Goal: Information Seeking & Learning: Find specific fact

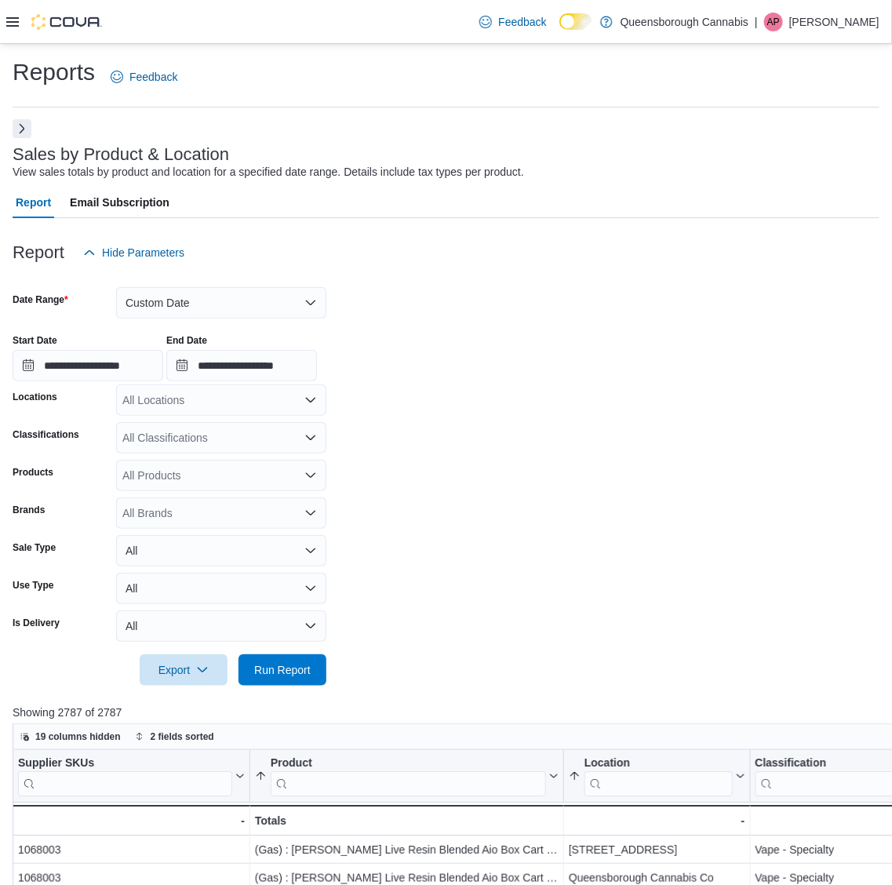
click at [16, 120] on button "Next" at bounding box center [22, 128] width 19 height 19
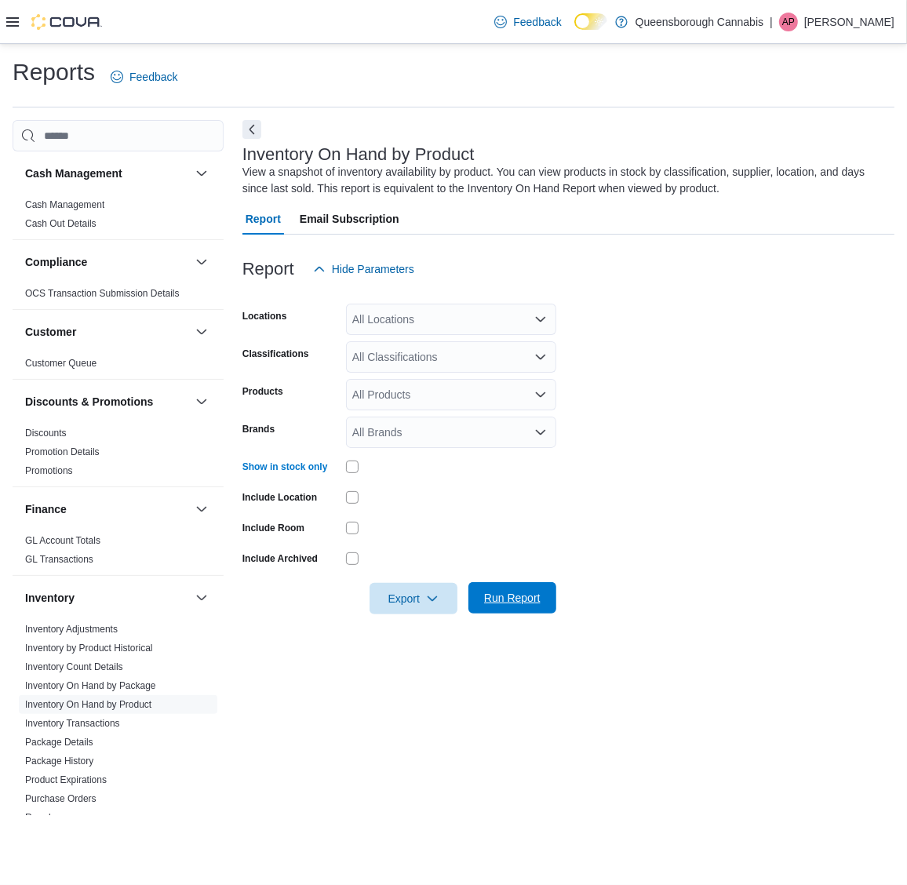
click at [533, 610] on span "Run Report" at bounding box center [512, 597] width 69 height 31
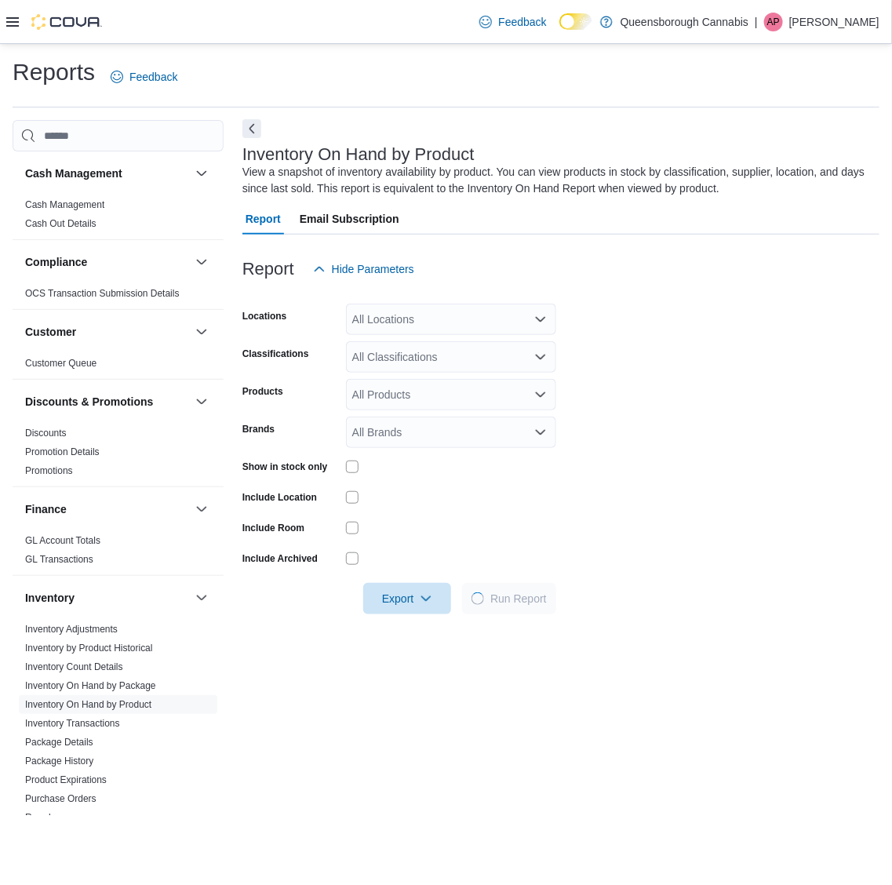
click at [247, 133] on button "Next" at bounding box center [251, 128] width 19 height 19
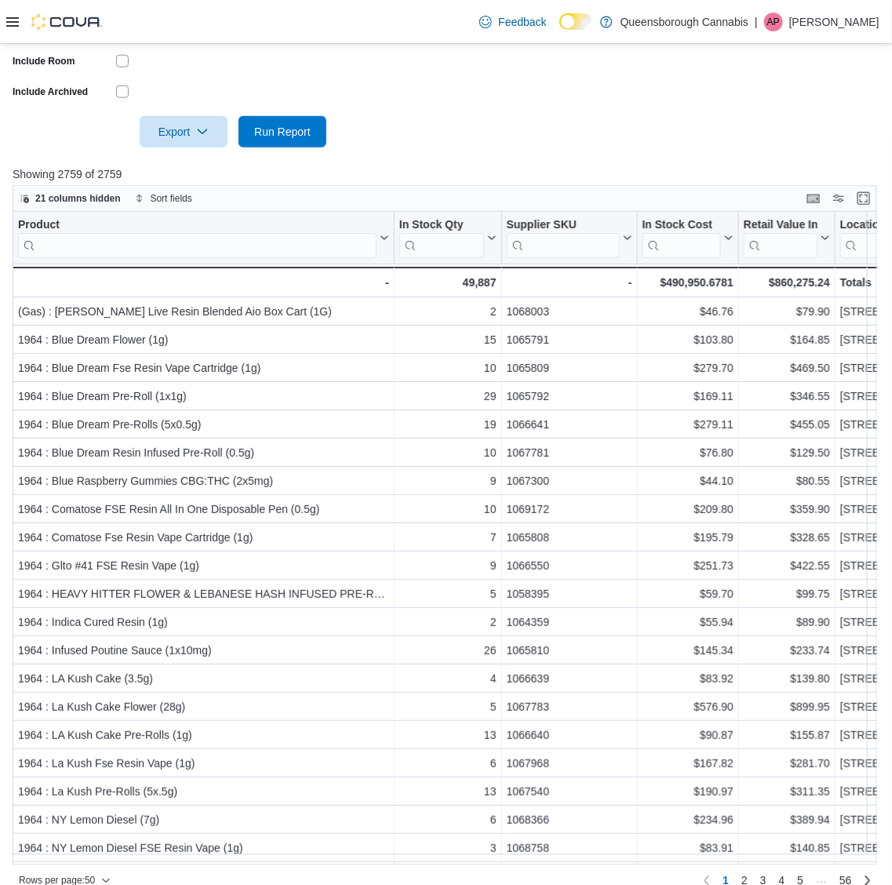
scroll to position [487, 0]
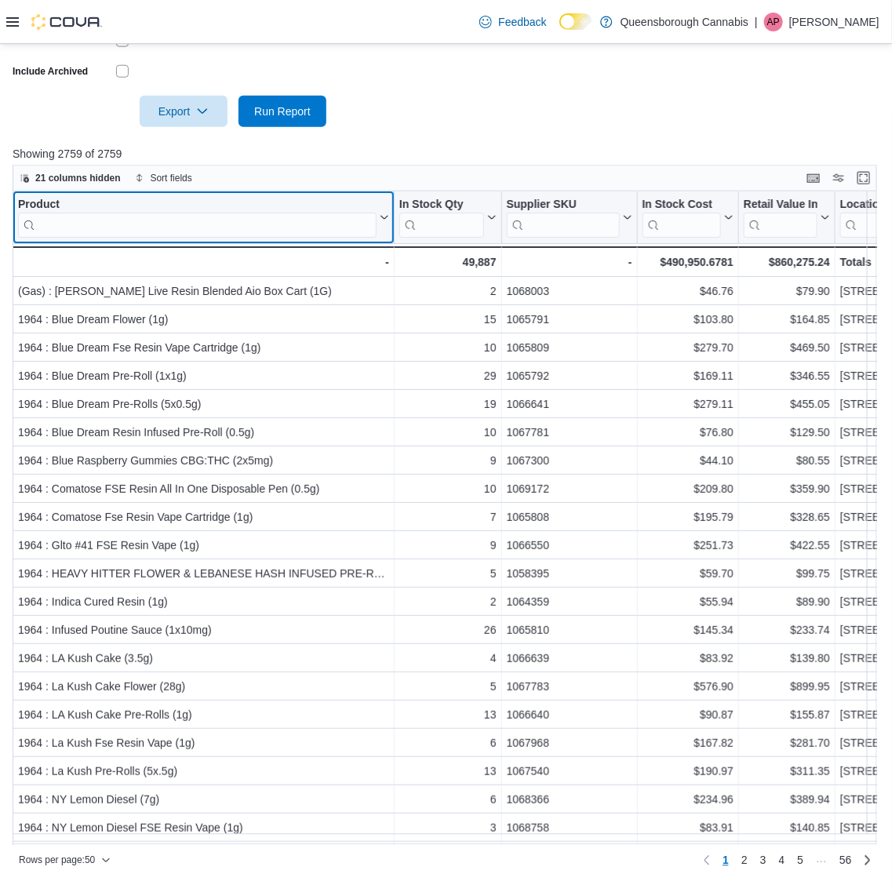
click at [294, 214] on input "search" at bounding box center [197, 225] width 358 height 25
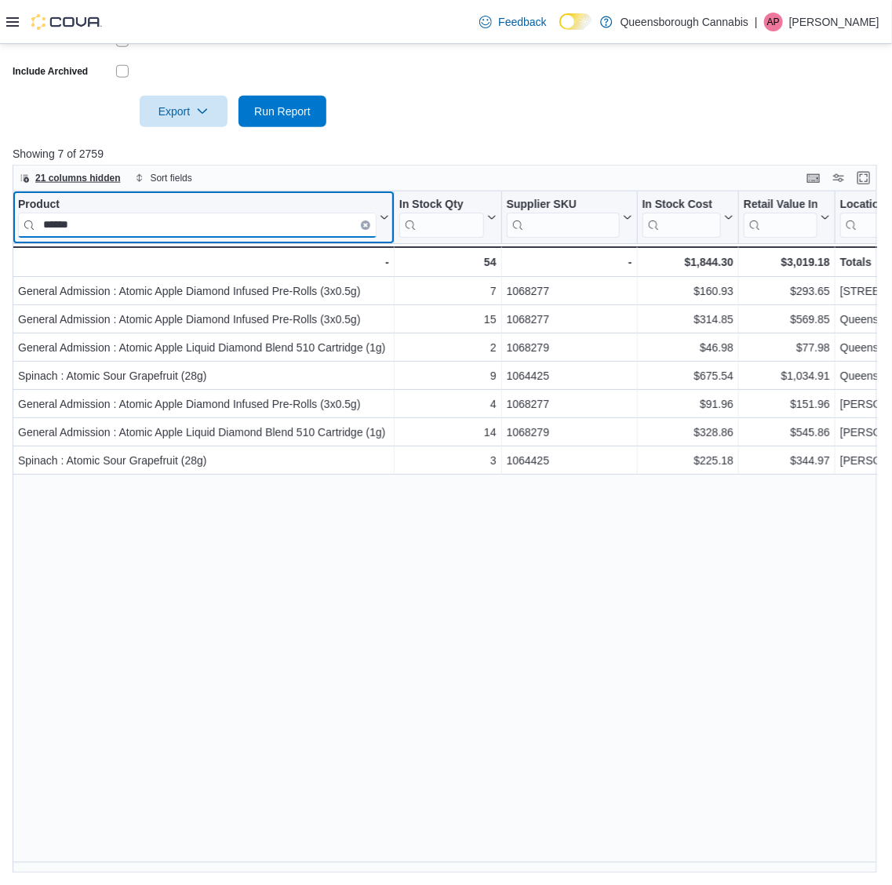
type input "******"
click at [67, 178] on span "21 columns hidden" at bounding box center [77, 178] width 85 height 13
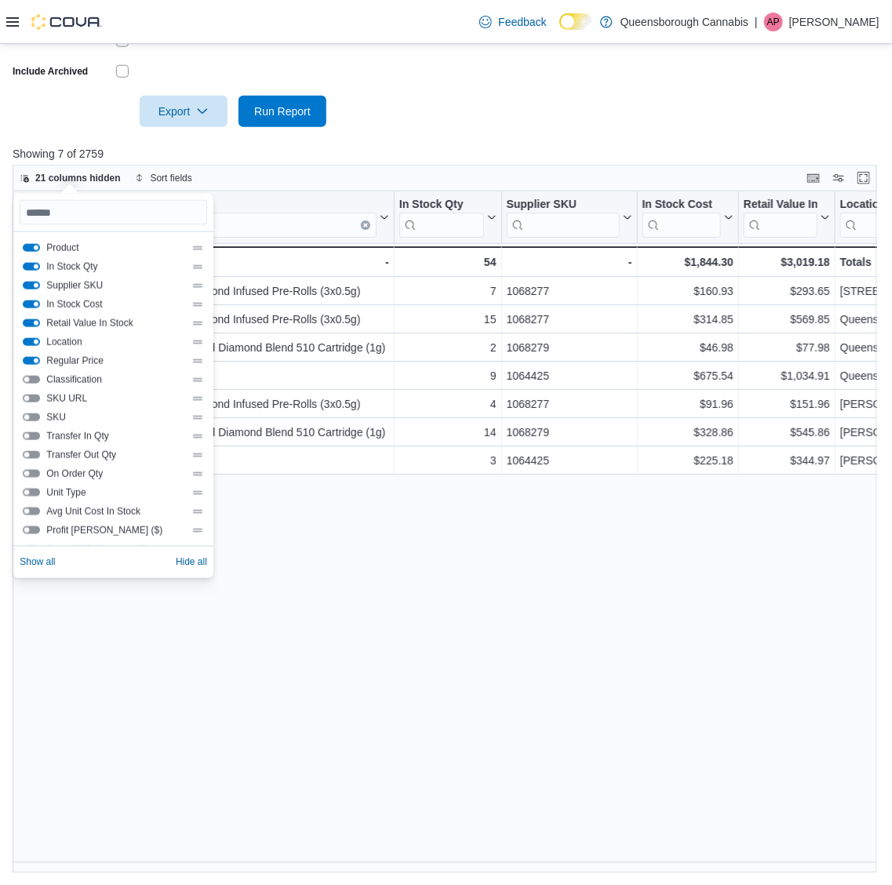
scroll to position [98, 0]
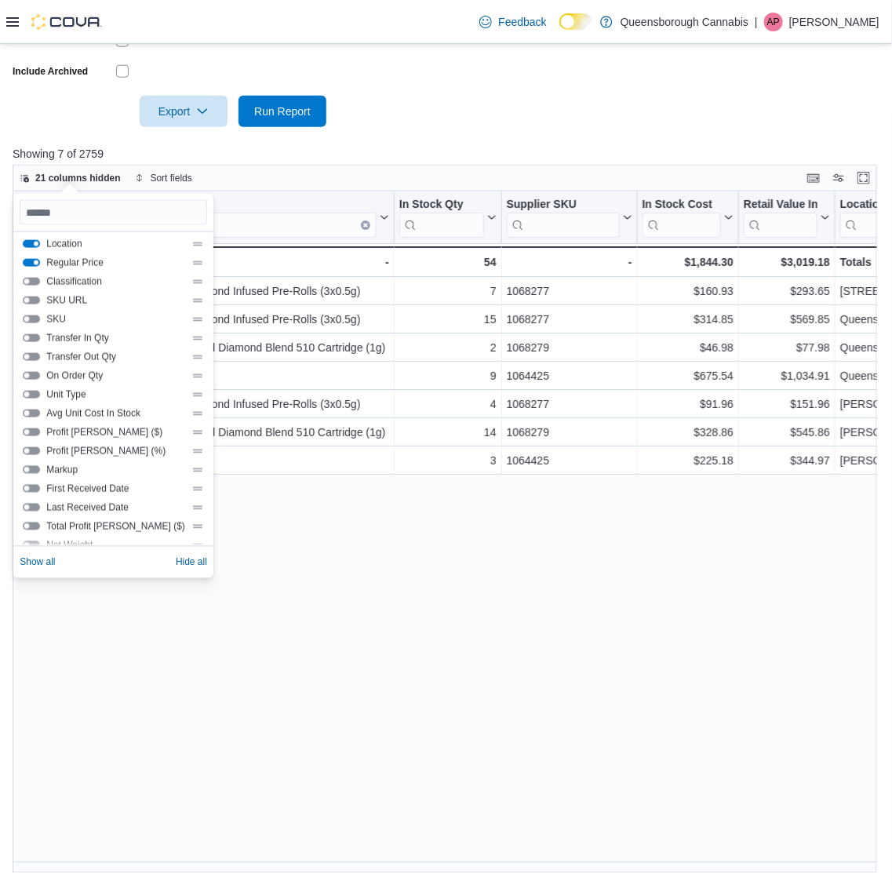
click at [26, 409] on button "Avg Unit Cost In Stock" at bounding box center [31, 413] width 17 height 8
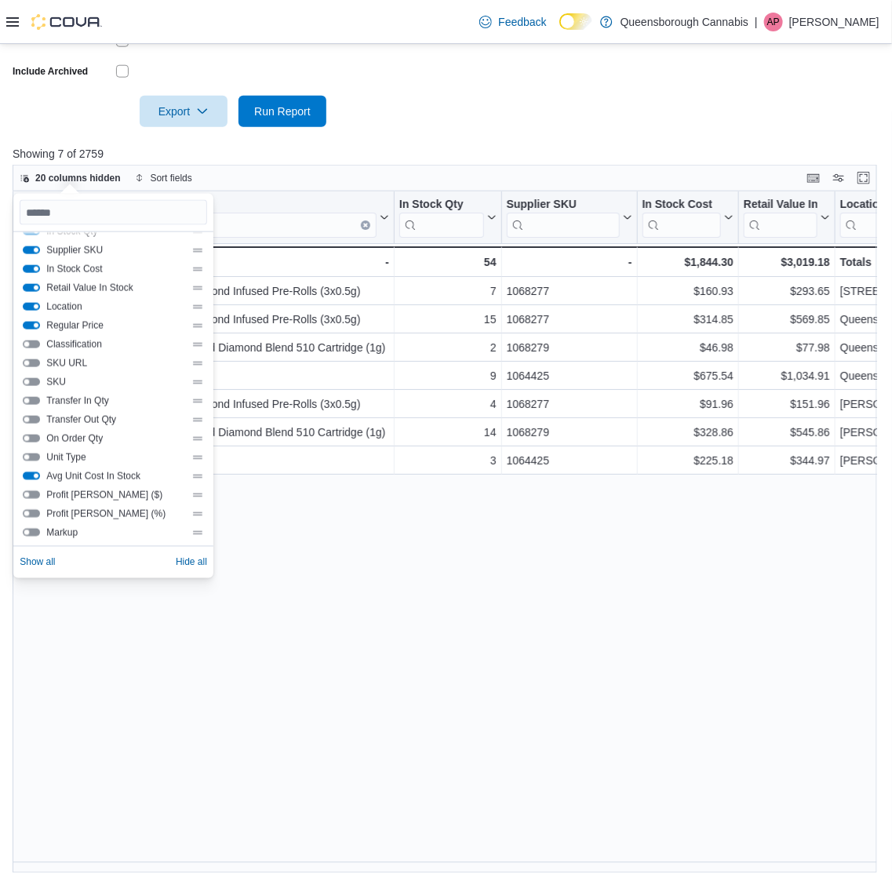
scroll to position [0, 0]
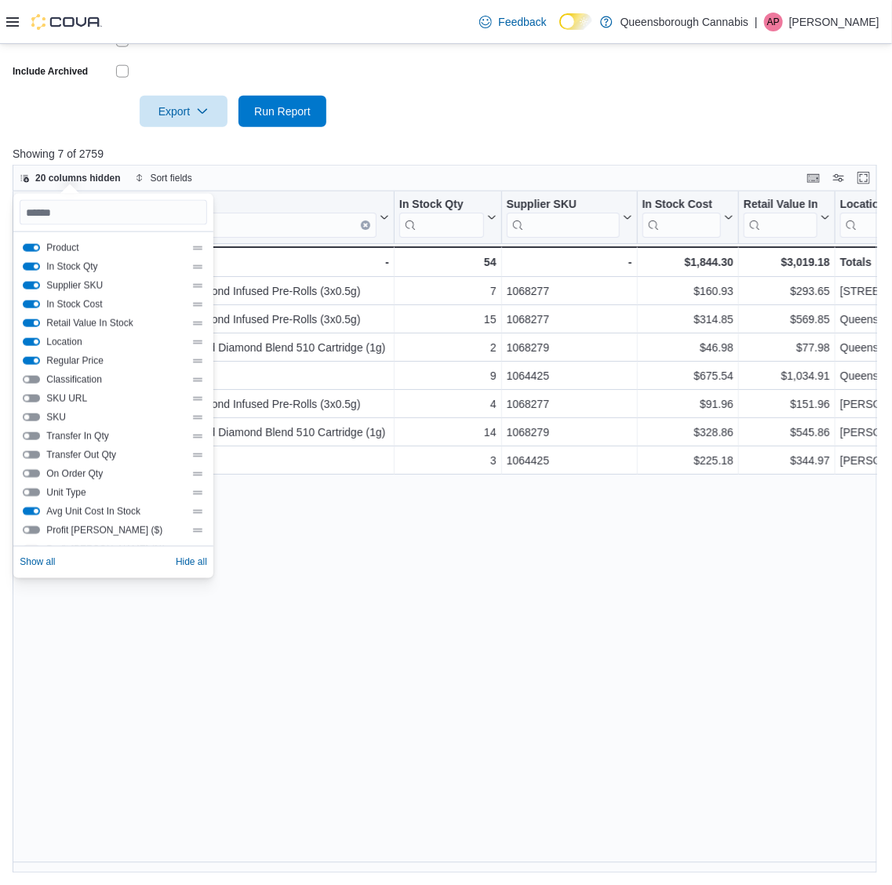
click at [32, 320] on button "Retail Value In Stock" at bounding box center [31, 323] width 17 height 8
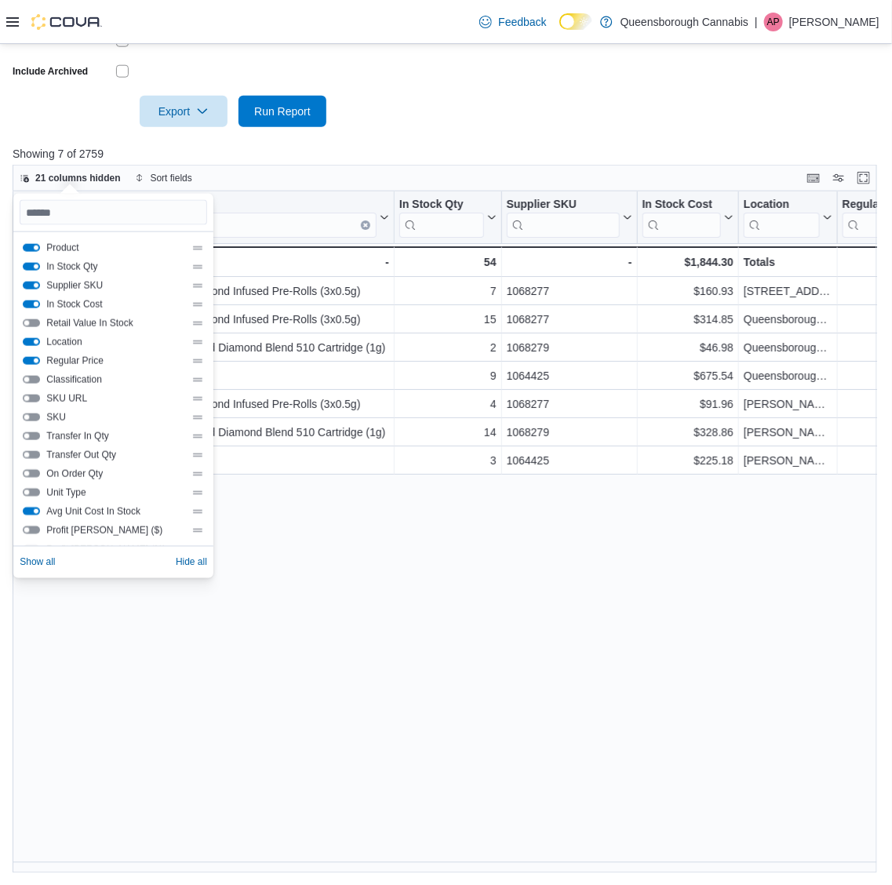
click at [27, 304] on button "In Stock Cost" at bounding box center [31, 304] width 17 height 8
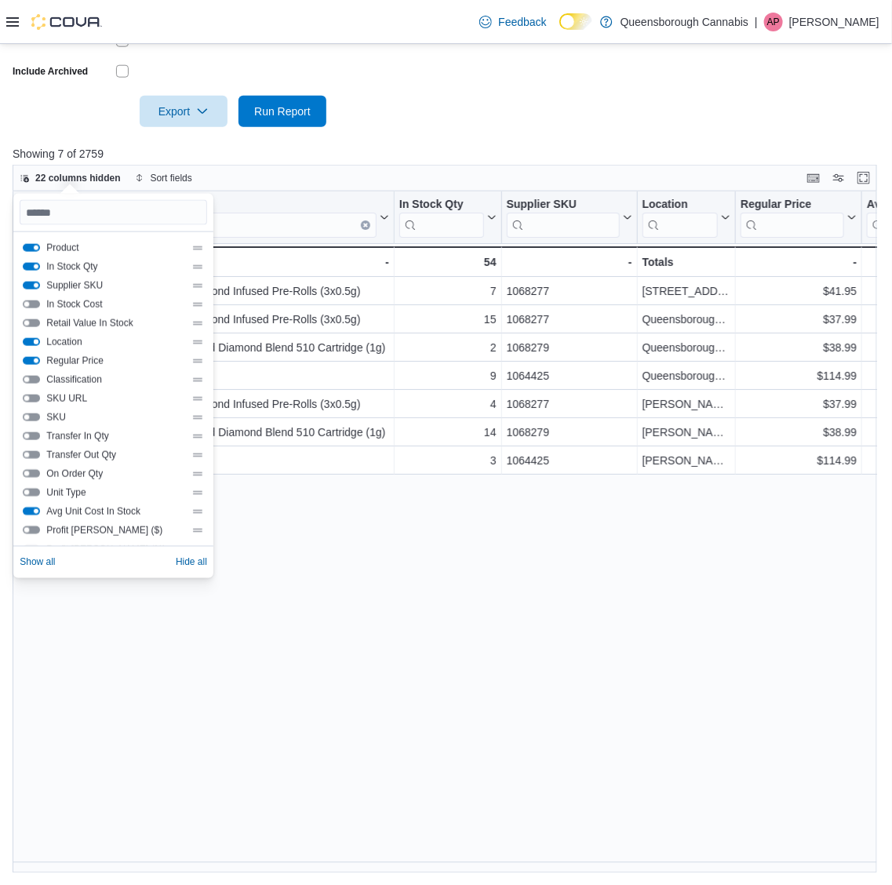
click at [30, 340] on button "Location" at bounding box center [31, 342] width 17 height 8
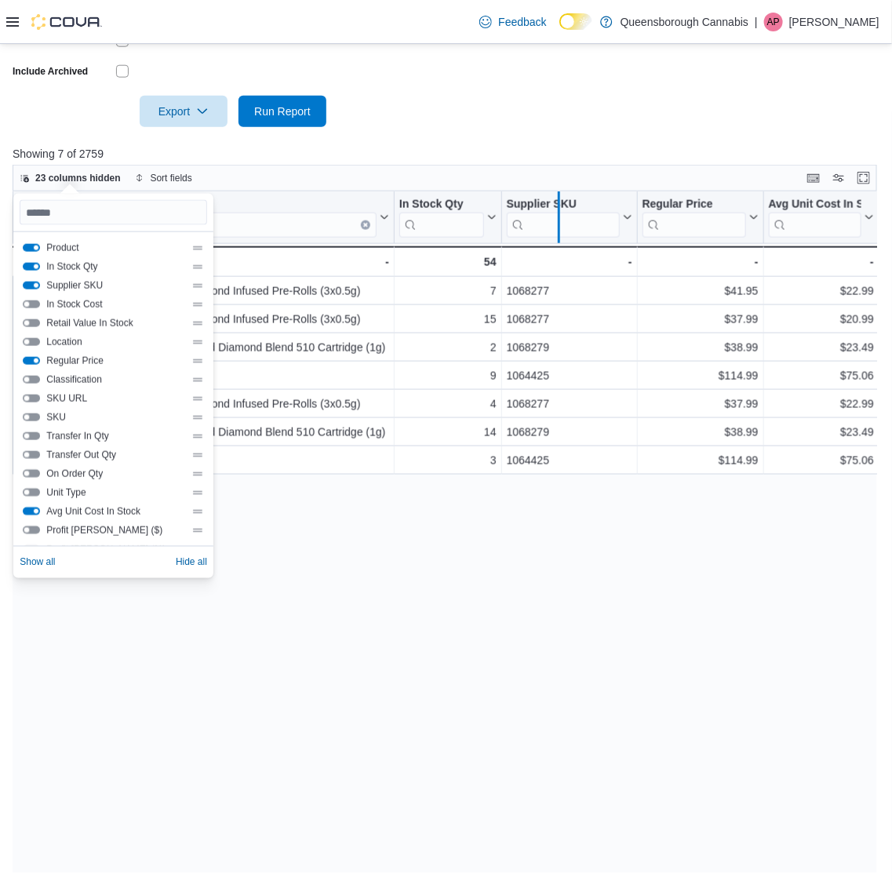
drag, startPoint x: 635, startPoint y: 221, endPoint x: 557, endPoint y: 222, distance: 78.4
click at [557, 222] on div at bounding box center [558, 217] width 13 height 52
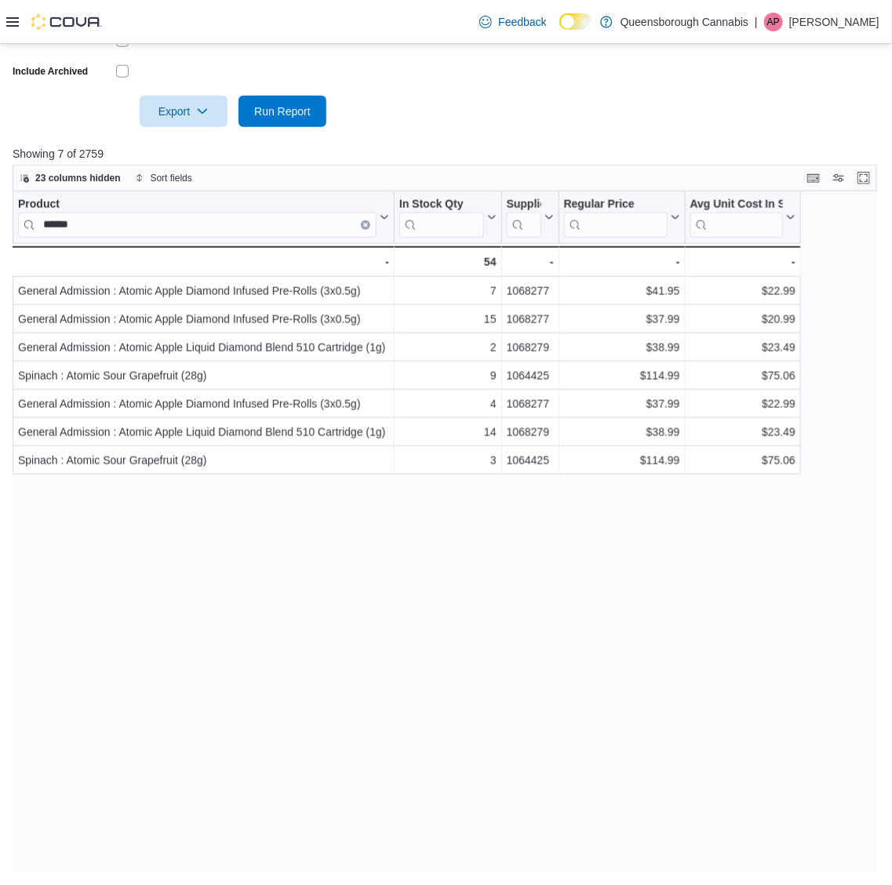
click at [632, 573] on div "Product ****** Click to view column header actions In Stock Qty Click to view c…" at bounding box center [449, 532] width 873 height 682
click at [754, 200] on div "Avg Unit Cost In Stock" at bounding box center [736, 205] width 93 height 15
click at [736, 304] on button "Sort High-Low" at bounding box center [743, 295] width 94 height 19
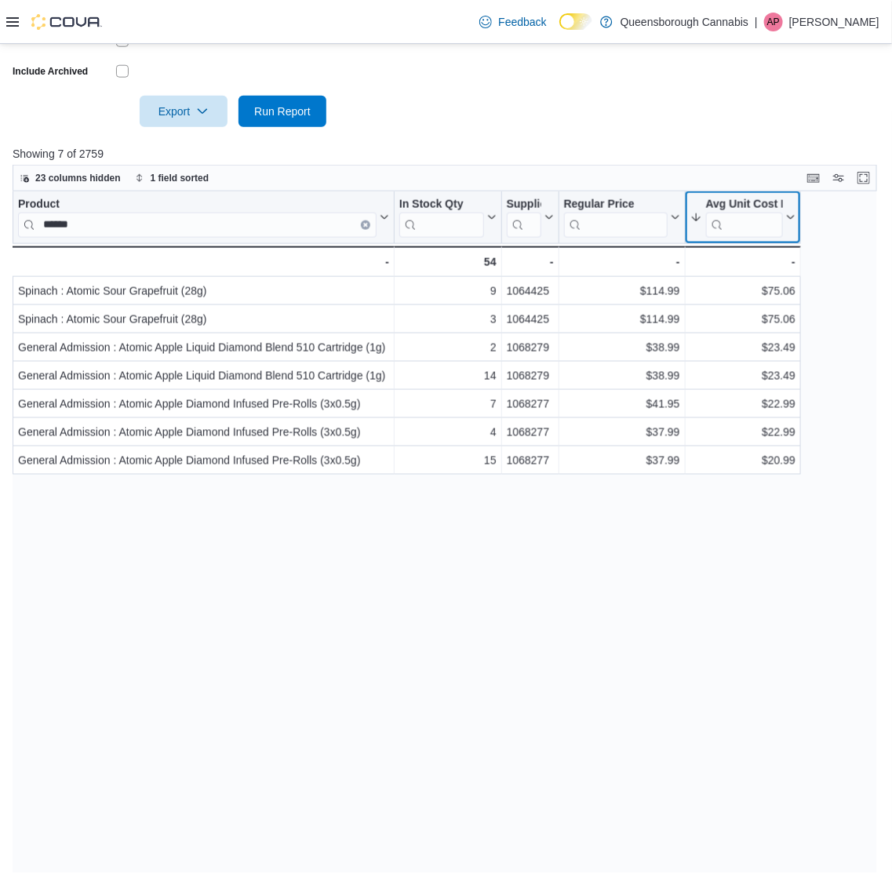
click at [733, 202] on div "Avg Unit Cost In Stock" at bounding box center [744, 205] width 77 height 15
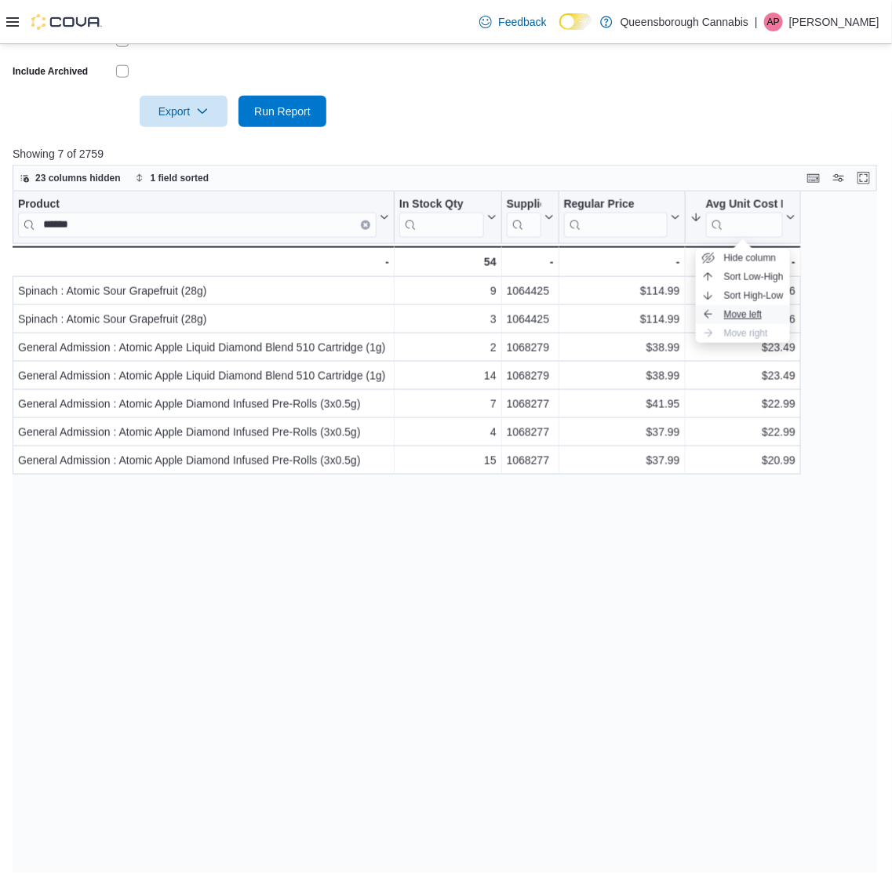
click at [739, 315] on span "Move left" at bounding box center [743, 314] width 38 height 13
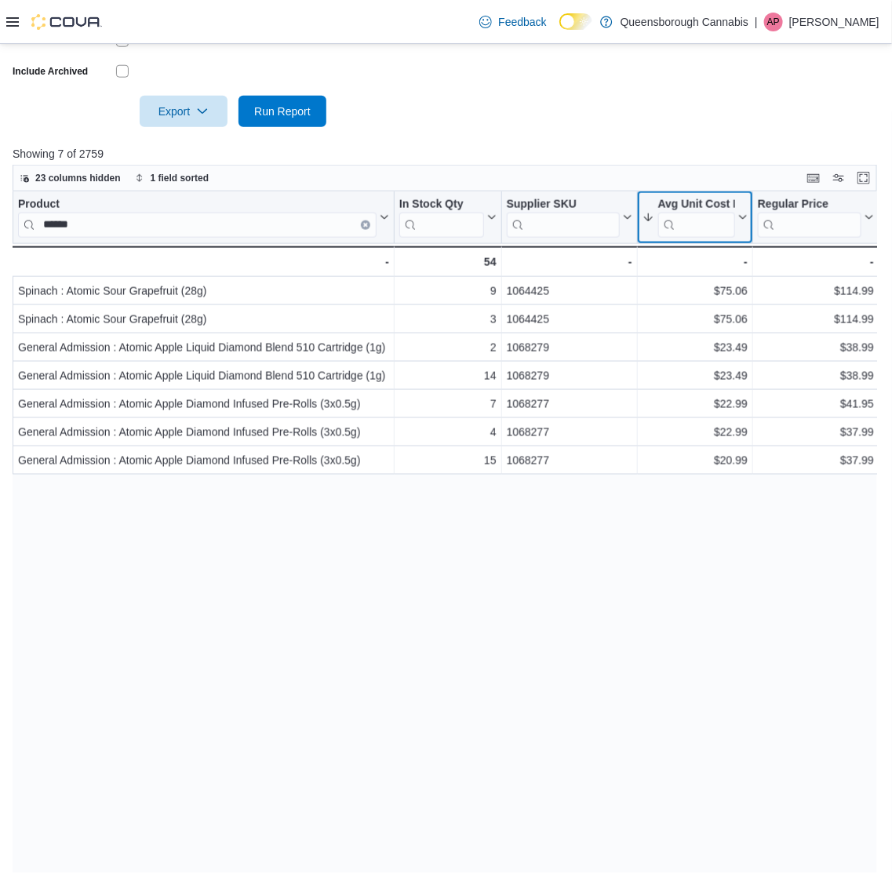
click at [690, 205] on div "Avg Unit Cost In Stock" at bounding box center [696, 205] width 77 height 15
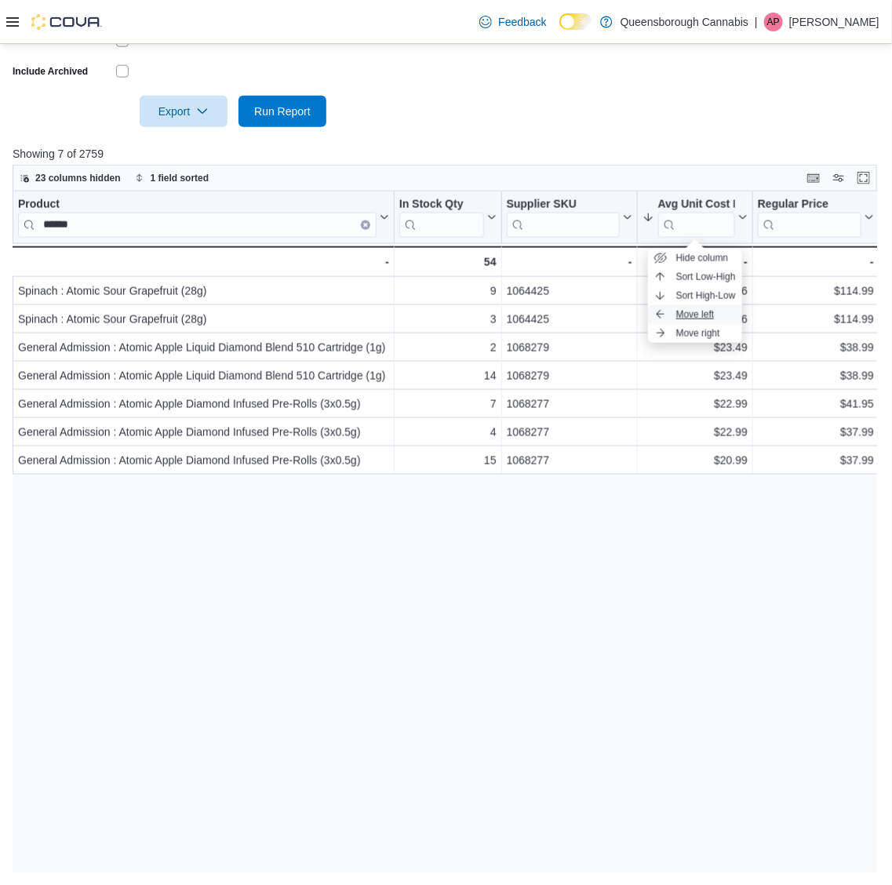
click at [704, 320] on span "Move left" at bounding box center [695, 314] width 38 height 13
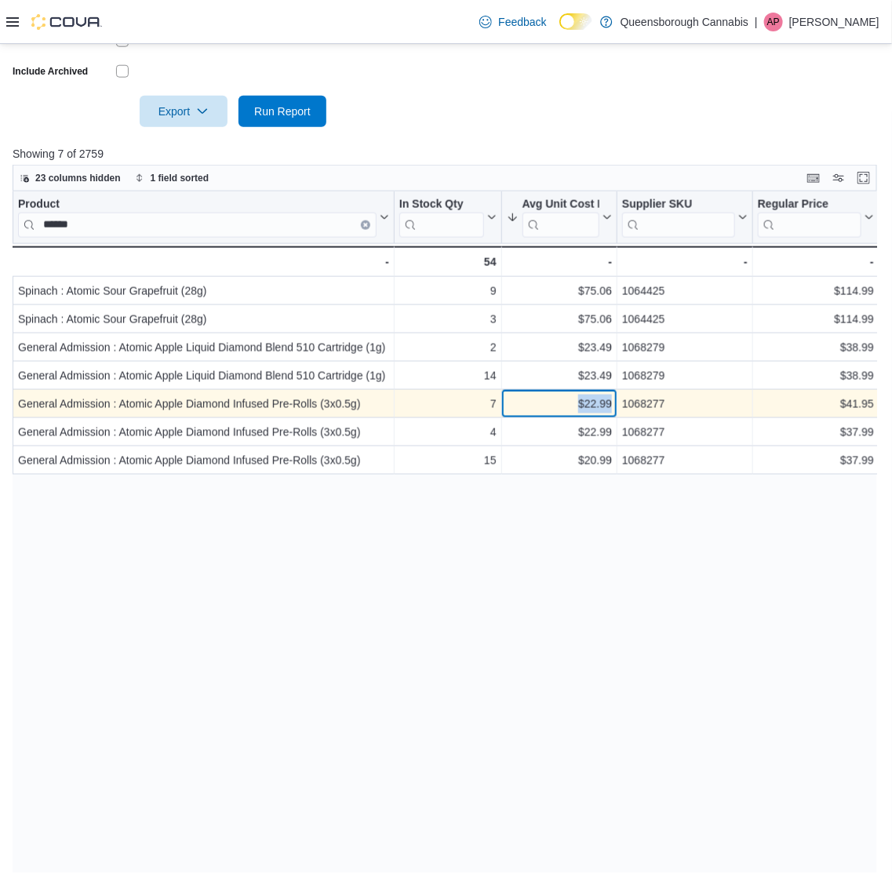
drag, startPoint x: 580, startPoint y: 402, endPoint x: 547, endPoint y: 398, distance: 34.0
click at [547, 398] on div "$22.99" at bounding box center [559, 404] width 105 height 19
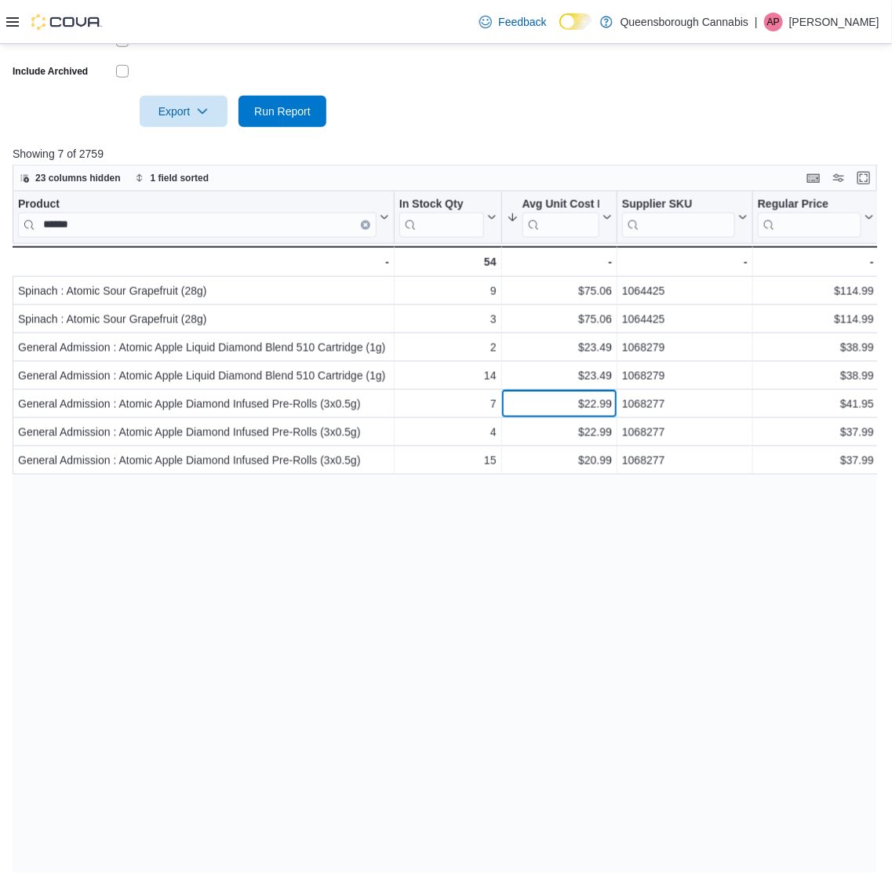
drag, startPoint x: 206, startPoint y: 220, endPoint x: -192, endPoint y: 186, distance: 399.1
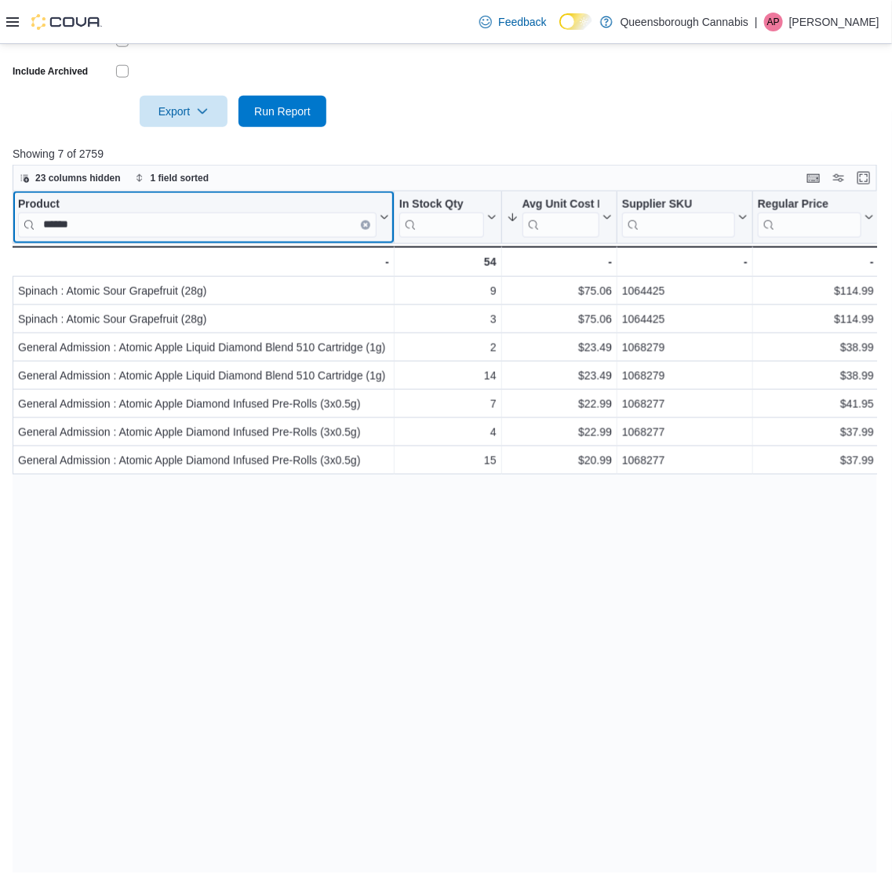
click at [362, 224] on button "Clear input" at bounding box center [365, 224] width 9 height 9
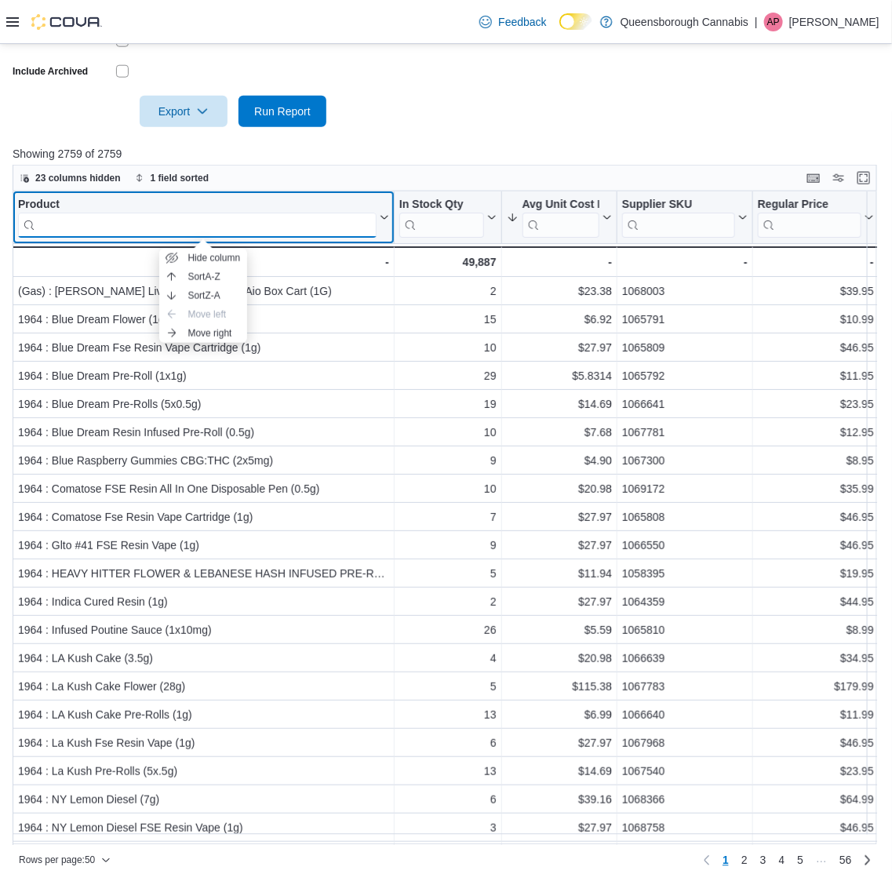
click at [260, 220] on input "search" at bounding box center [197, 225] width 358 height 25
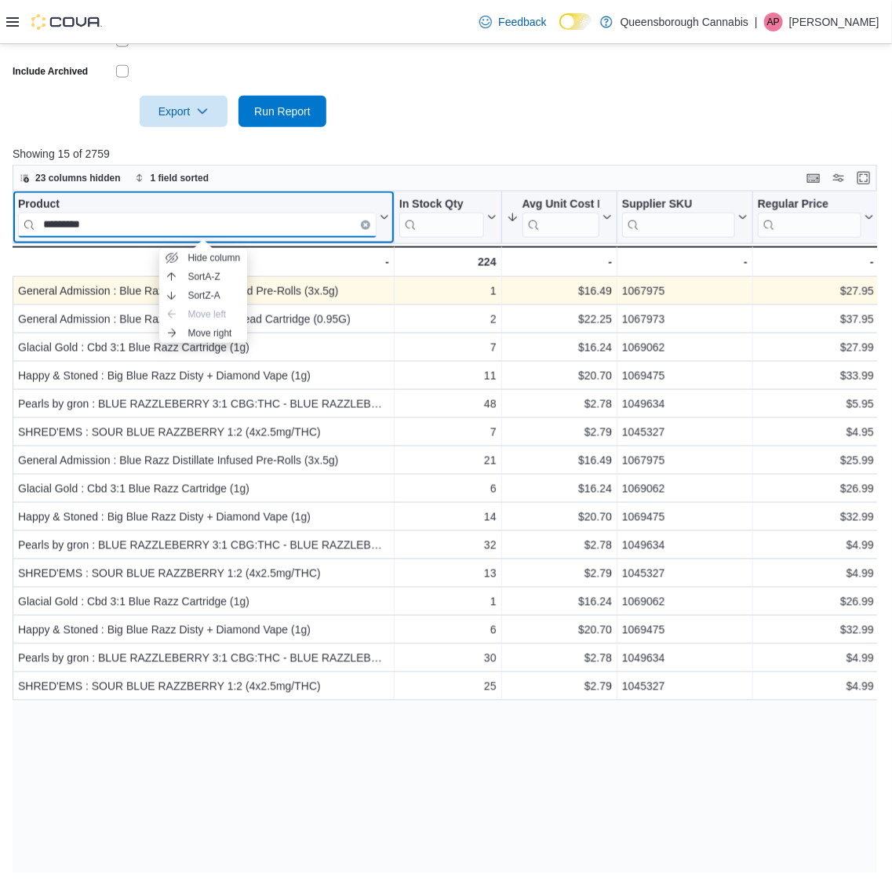
type input "*********"
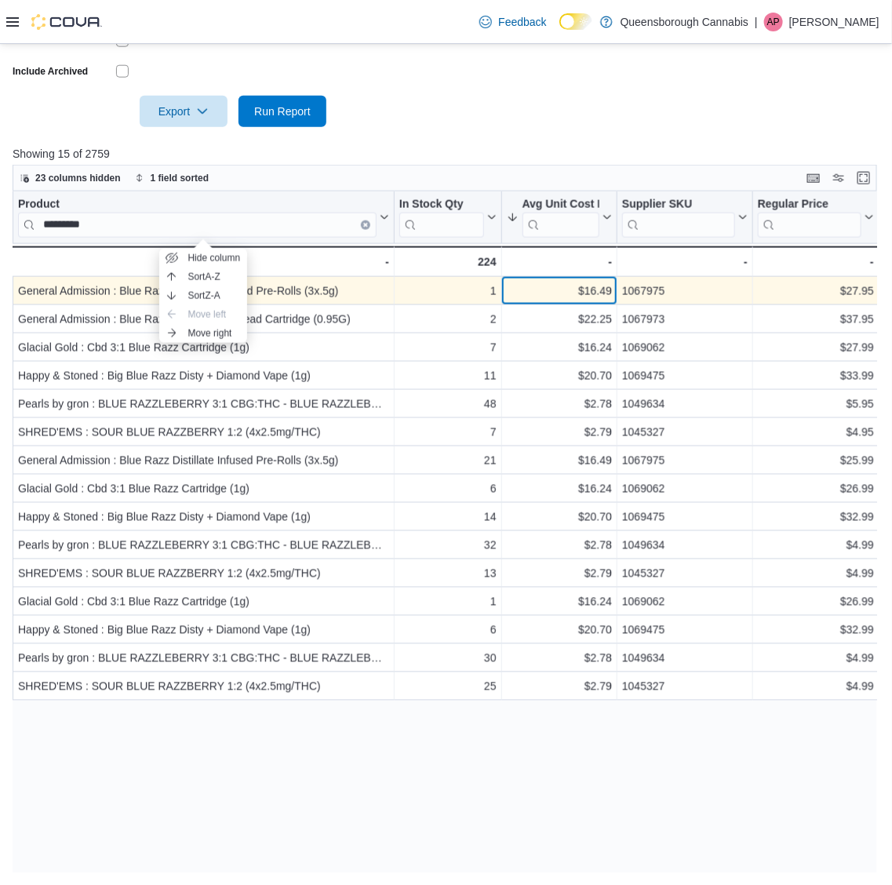
click at [600, 295] on div "$16.49" at bounding box center [559, 291] width 105 height 19
copy div "16.49"
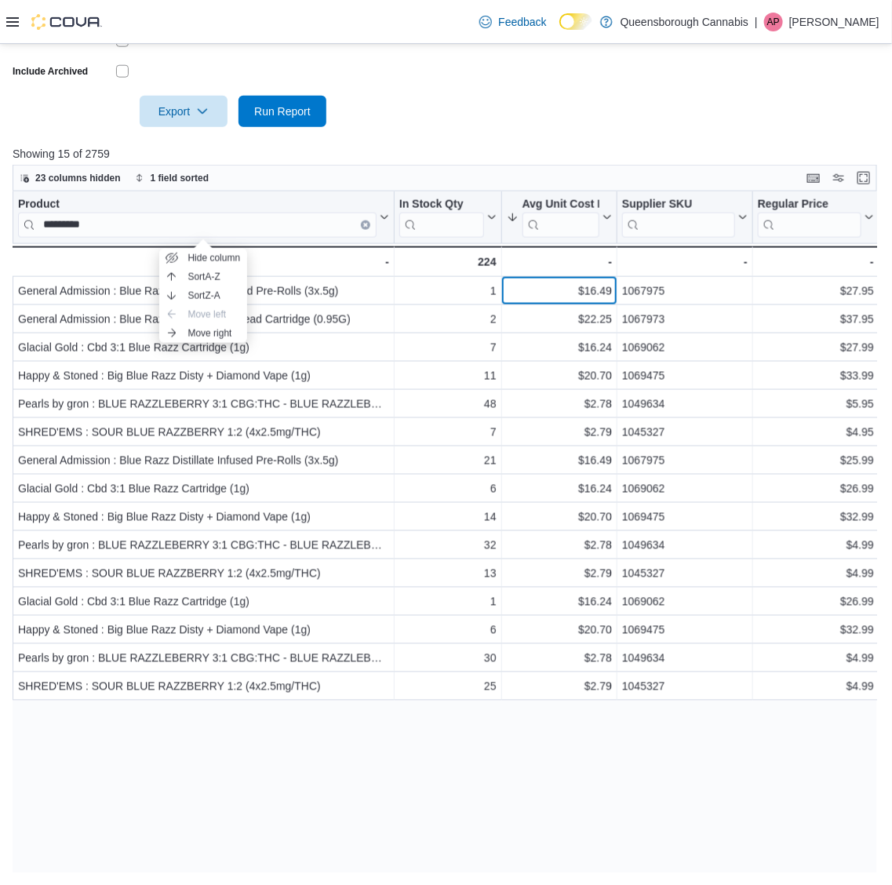
drag, startPoint x: -58, startPoint y: 197, endPoint x: -100, endPoint y: 196, distance: 42.4
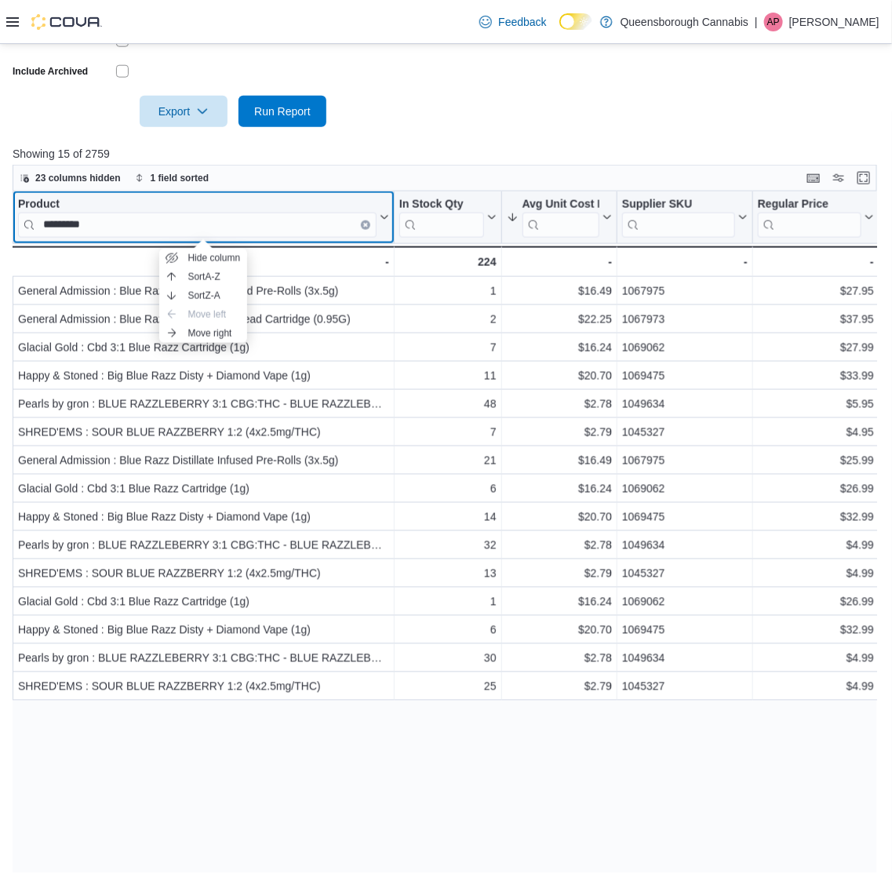
click at [365, 223] on icon "Clear input" at bounding box center [365, 225] width 5 height 5
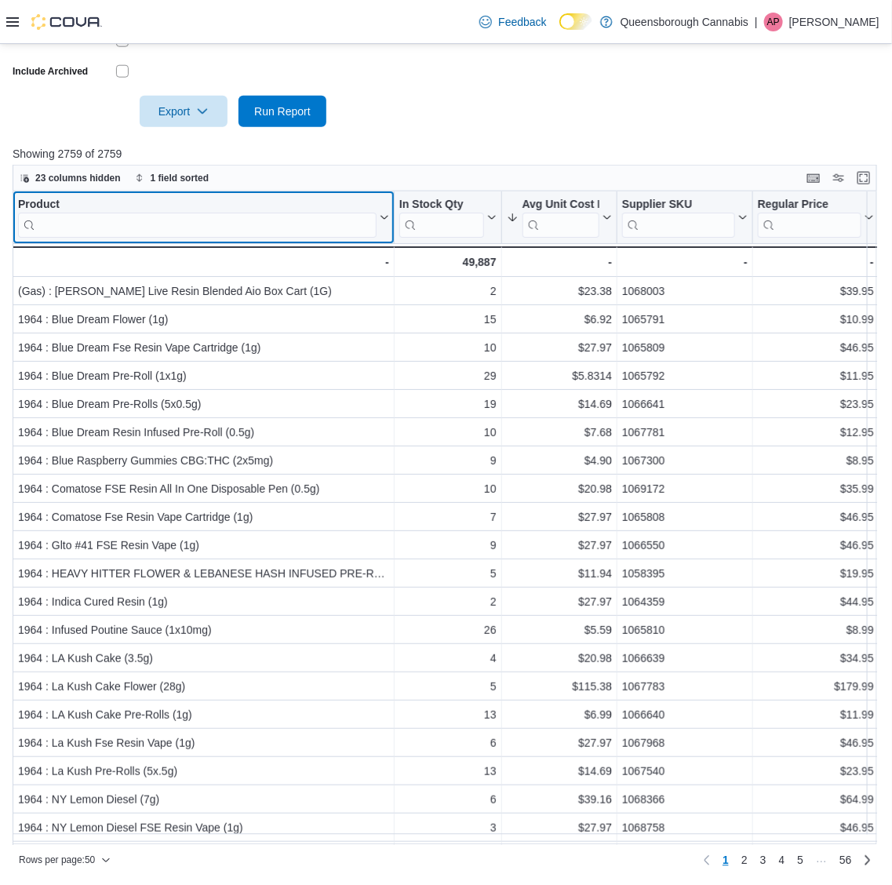
click at [267, 239] on div "Product Click to view column header actions" at bounding box center [204, 217] width 382 height 53
click at [267, 229] on input "search" at bounding box center [197, 225] width 358 height 25
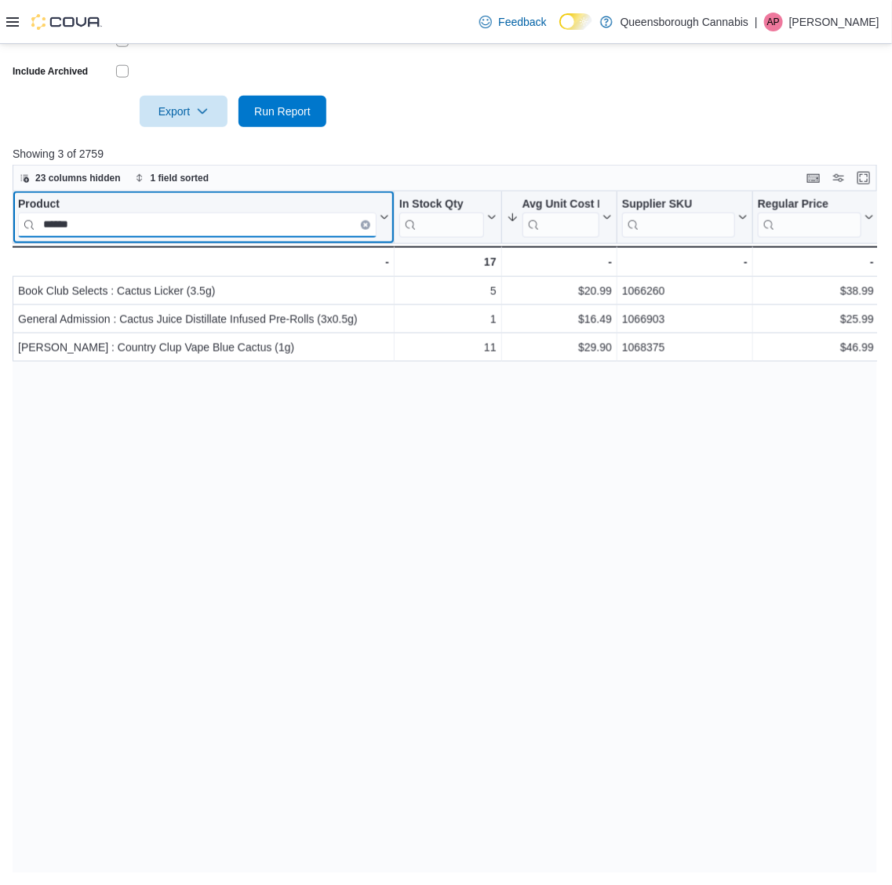
drag, startPoint x: 129, startPoint y: 216, endPoint x: -120, endPoint y: 194, distance: 250.4
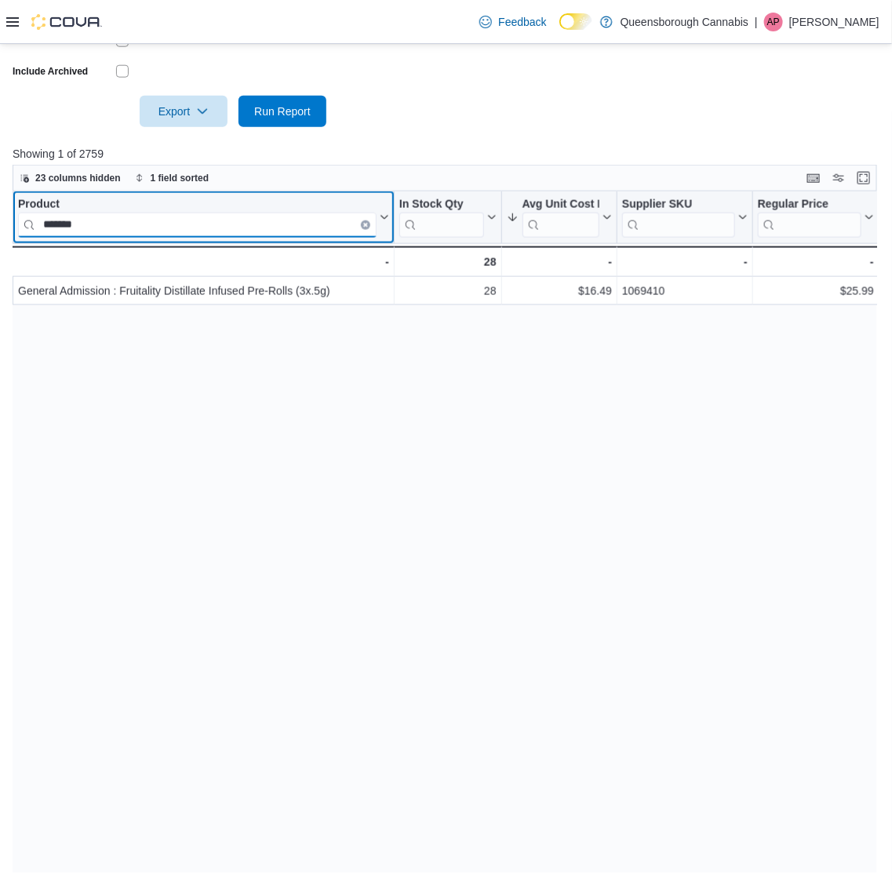
drag, startPoint x: 146, startPoint y: 231, endPoint x: -54, endPoint y: 209, distance: 201.2
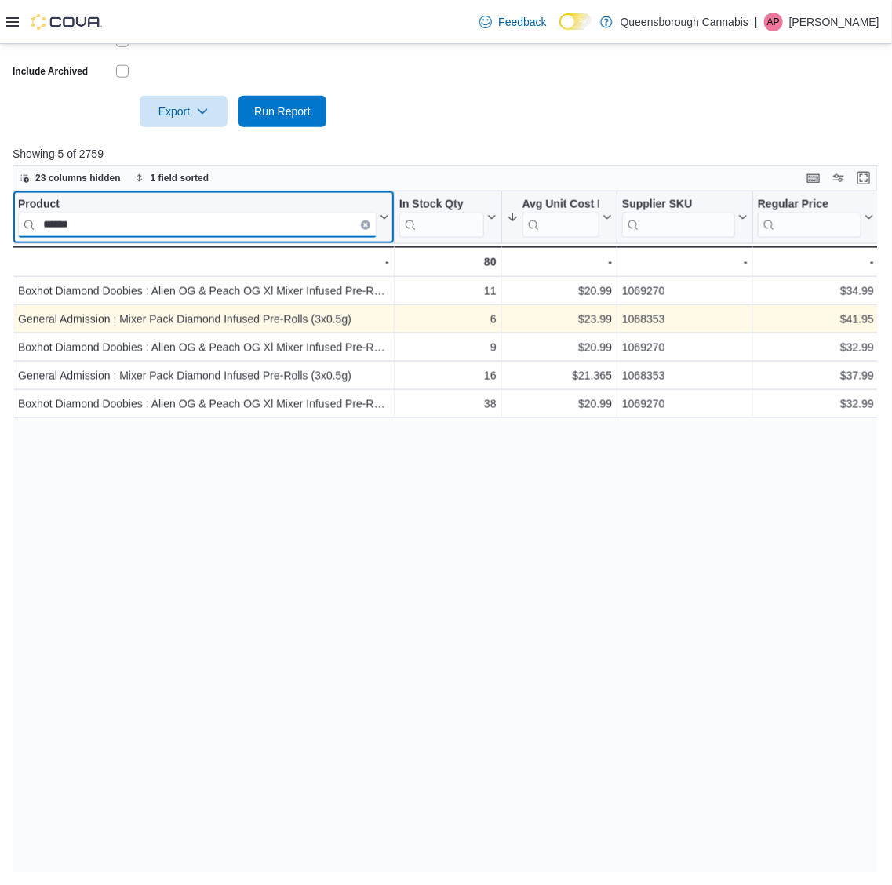
type input "*****"
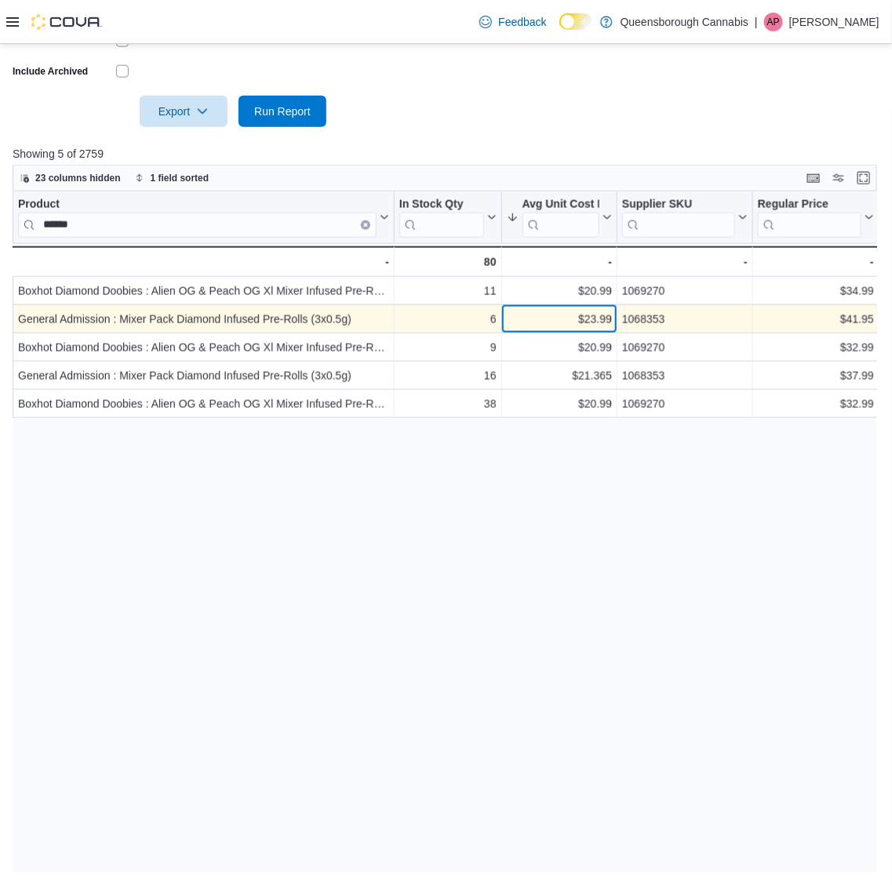
click at [598, 316] on div "$23.99" at bounding box center [559, 320] width 105 height 19
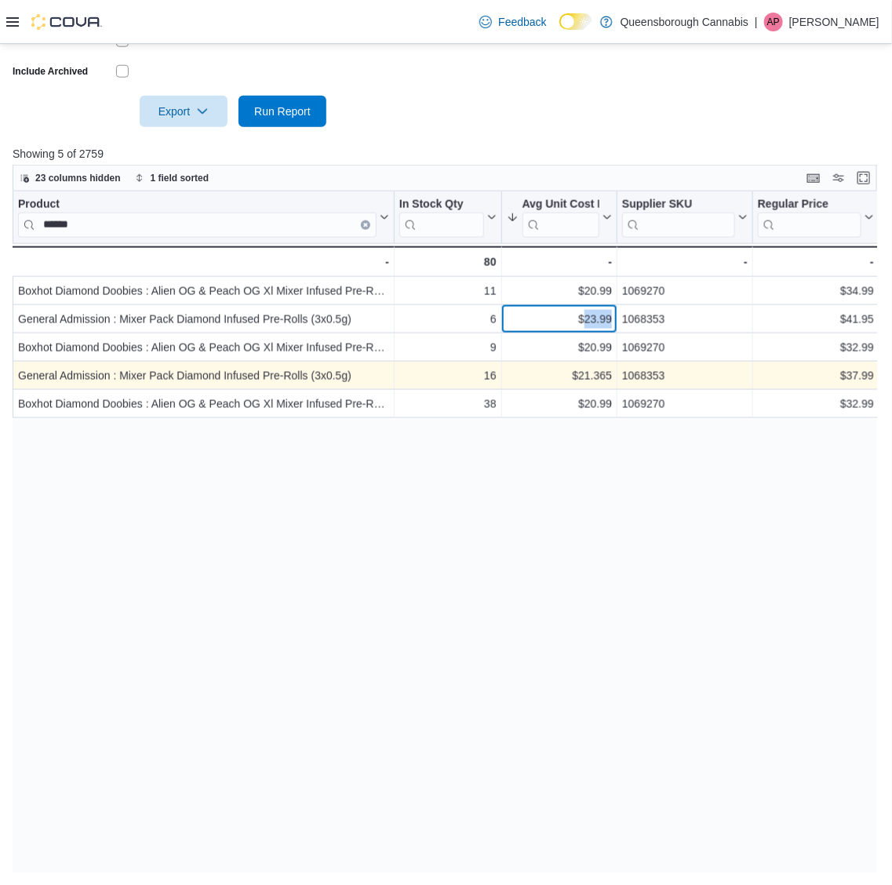
copy div "23.99"
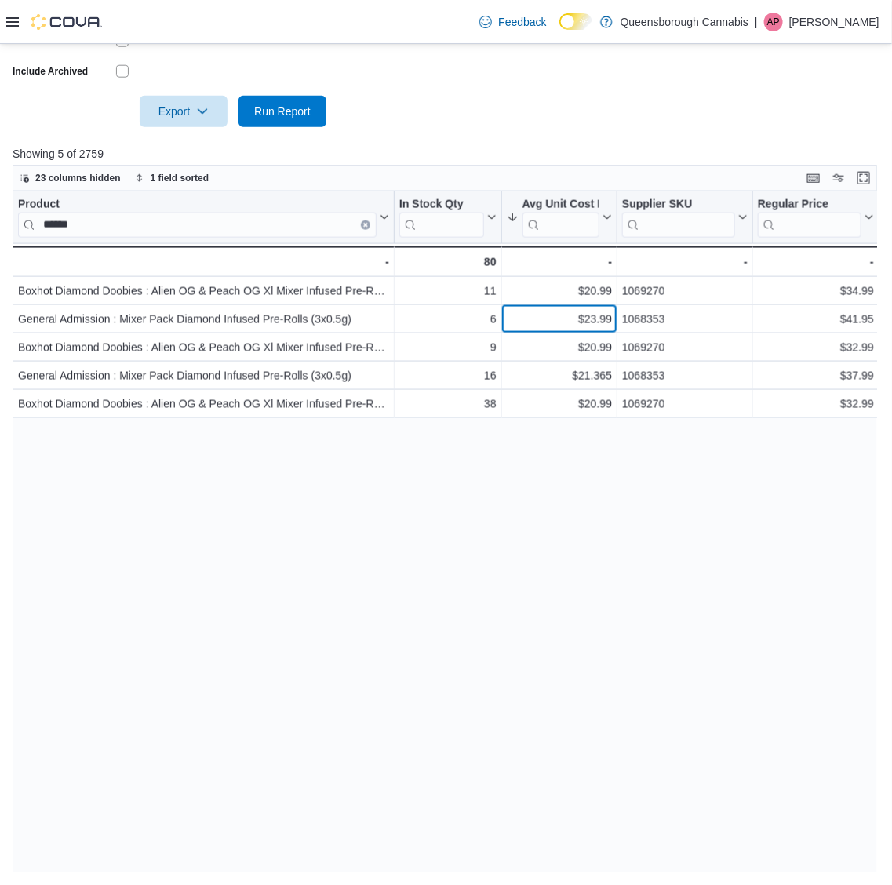
drag, startPoint x: 127, startPoint y: 221, endPoint x: -2, endPoint y: 212, distance: 129.0
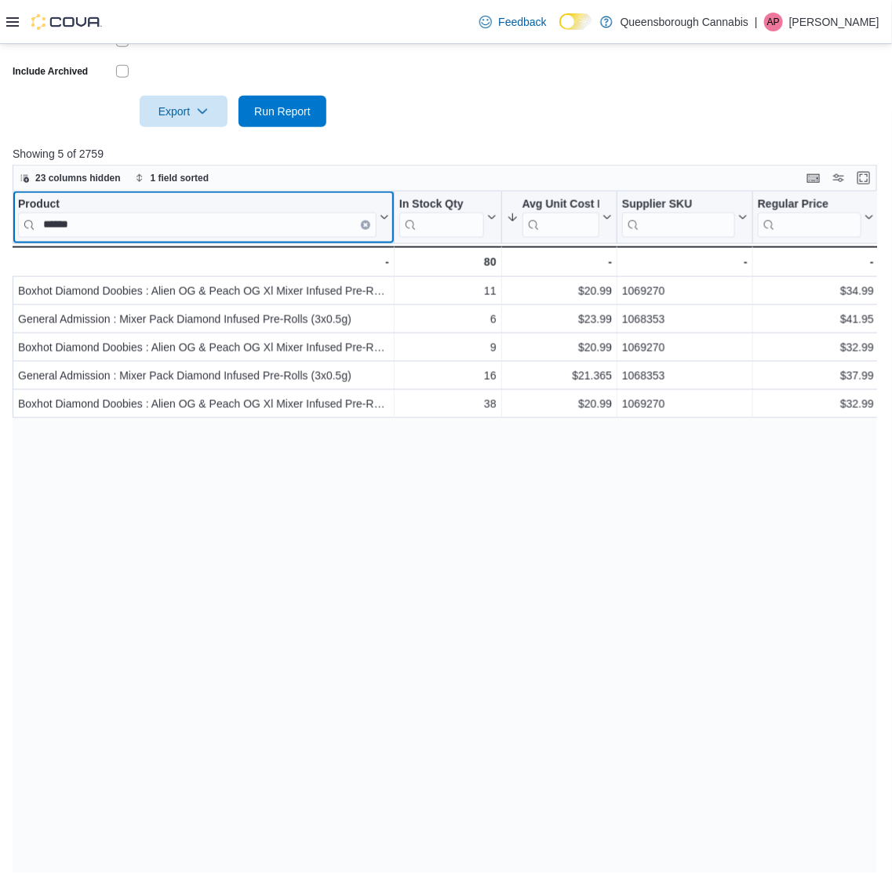
click at [363, 224] on icon "Clear input" at bounding box center [365, 225] width 5 height 5
click at [256, 225] on input "search" at bounding box center [197, 225] width 358 height 25
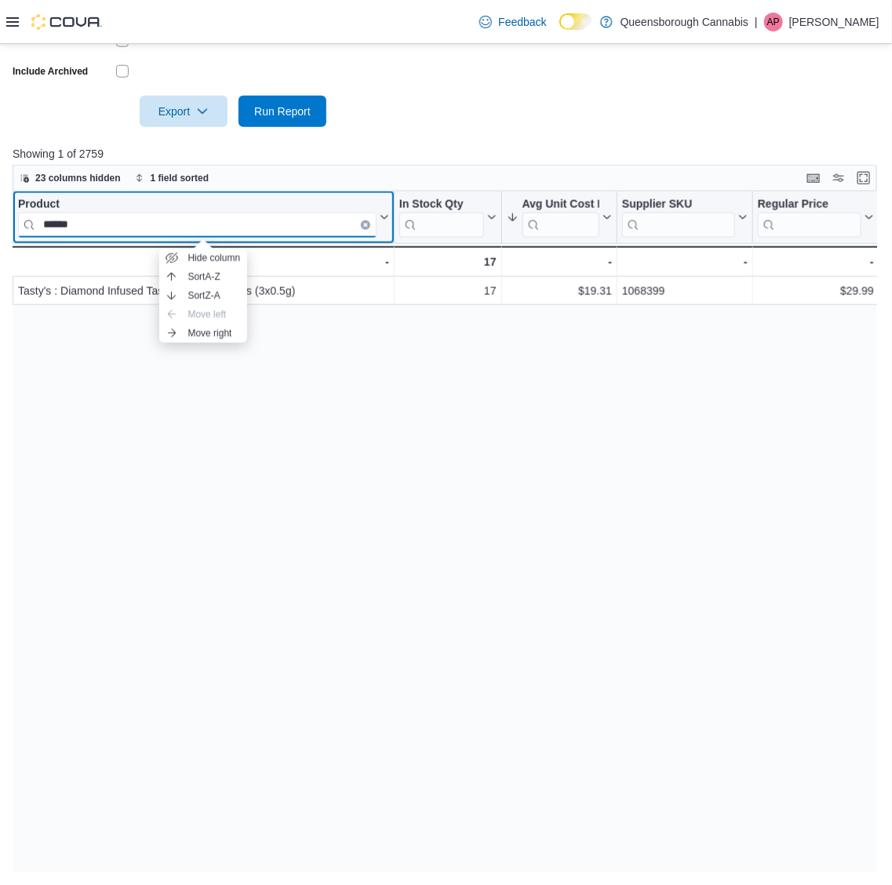
type input "******"
click at [363, 223] on icon "Clear input" at bounding box center [365, 225] width 5 height 5
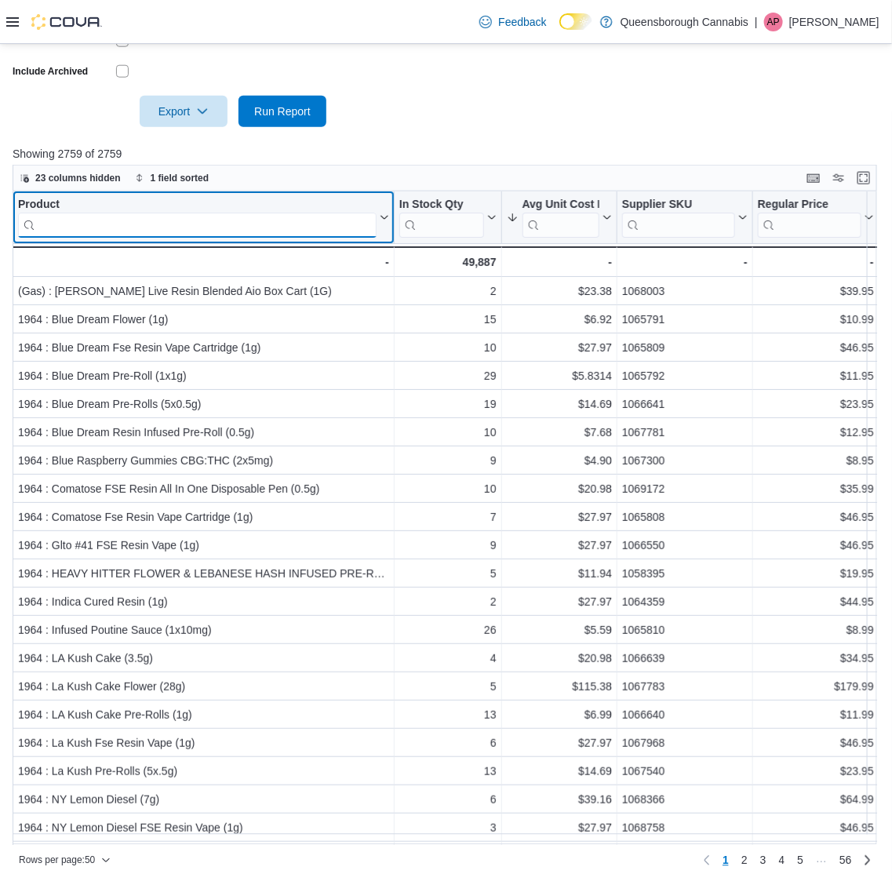
click at [116, 229] on input "search" at bounding box center [197, 225] width 358 height 25
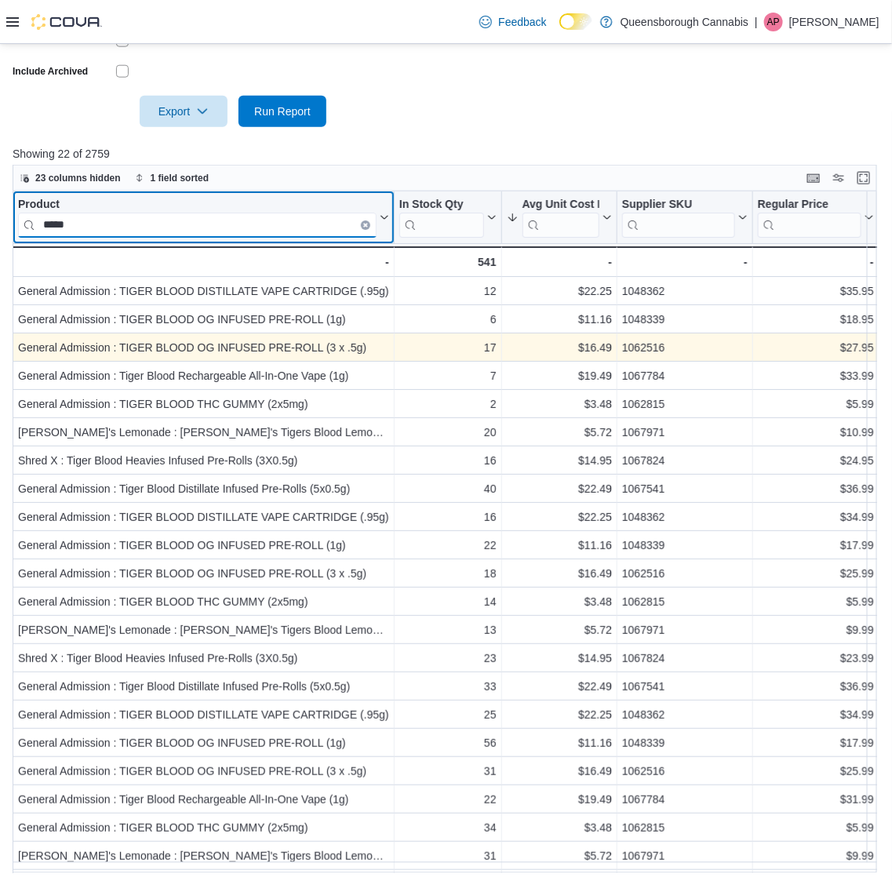
type input "*****"
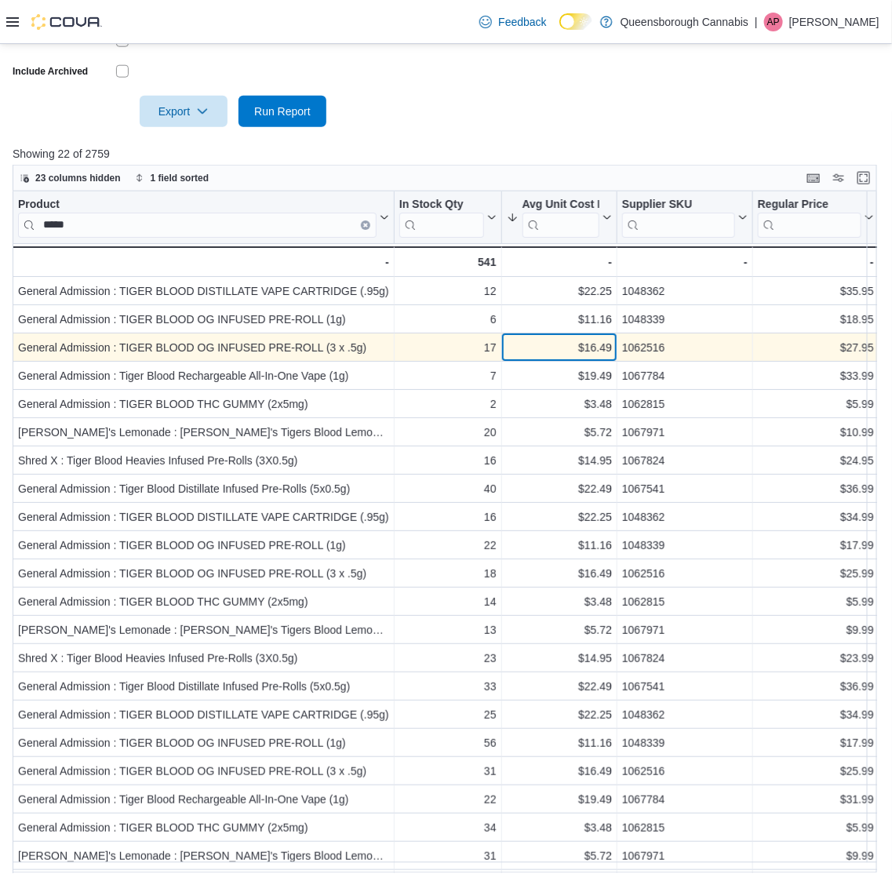
click at [598, 344] on div "$16.49" at bounding box center [559, 348] width 105 height 19
copy div "16.49"
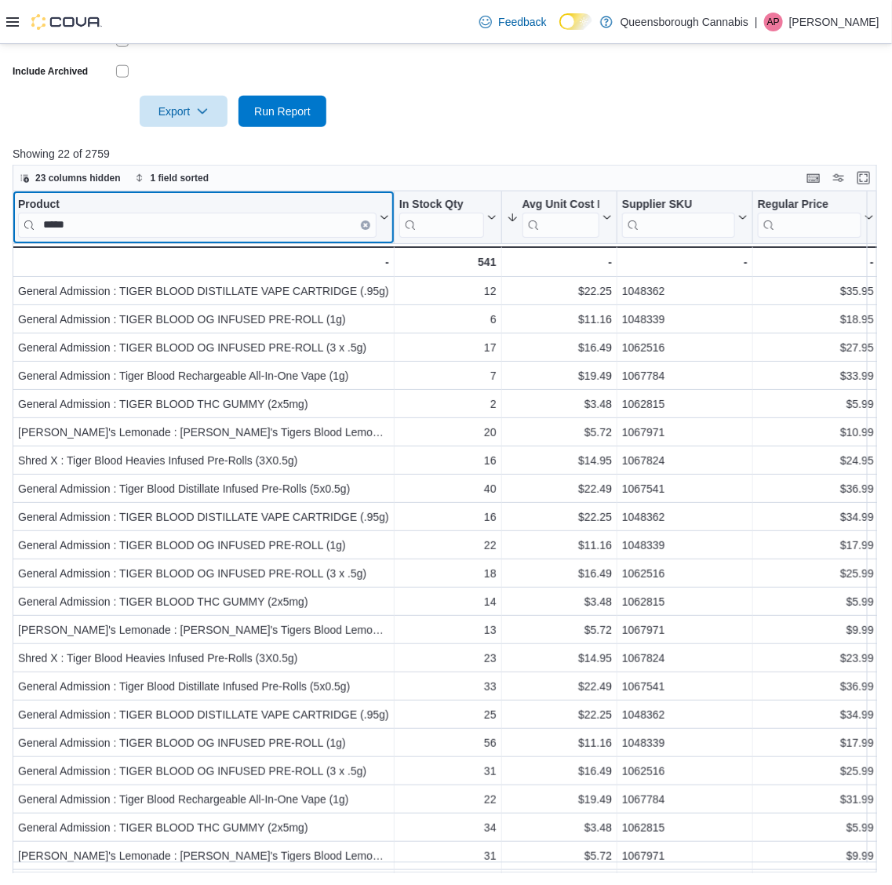
click at [369, 224] on button "Clear input" at bounding box center [365, 224] width 9 height 9
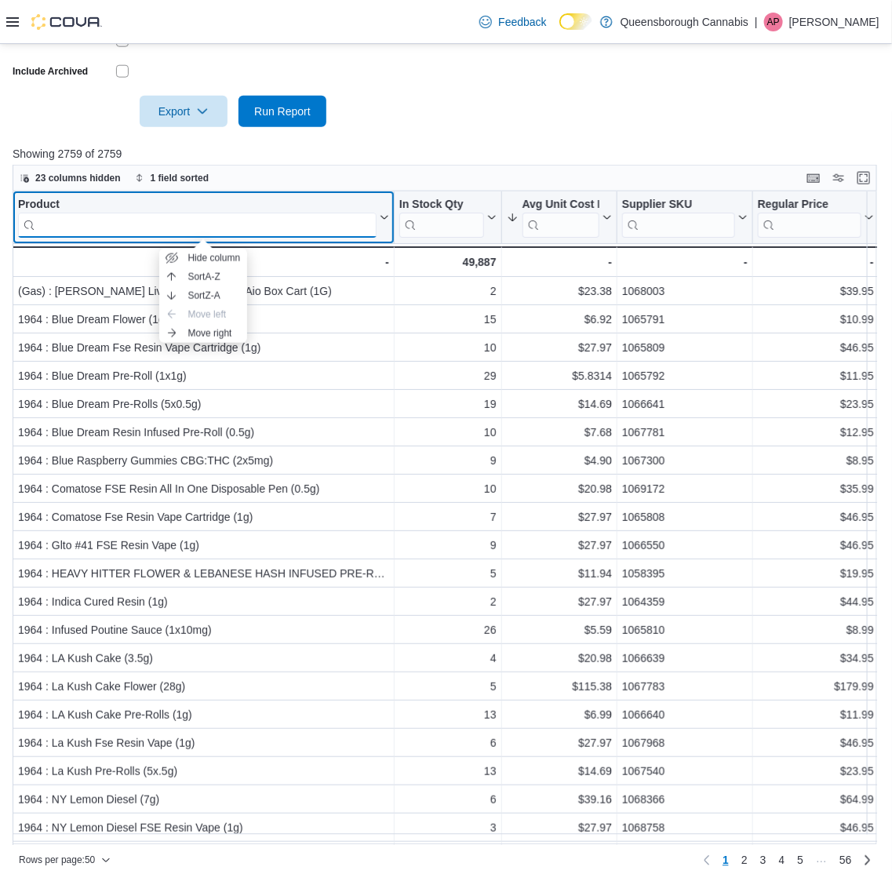
click at [315, 220] on input "search" at bounding box center [197, 225] width 358 height 25
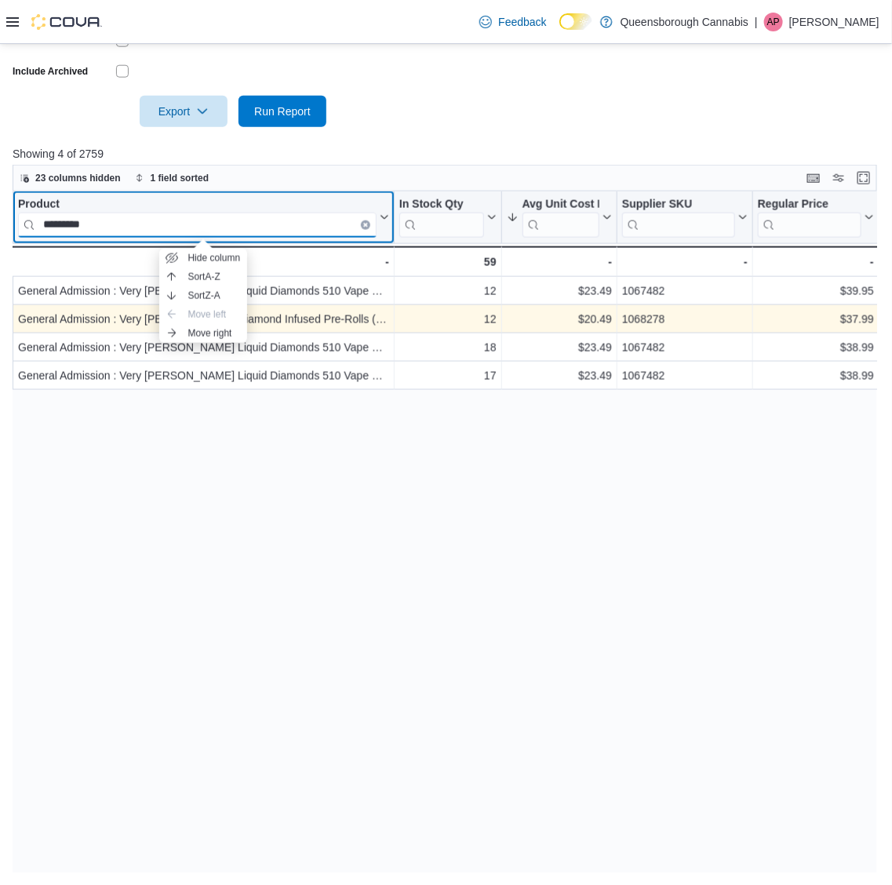
type input "*********"
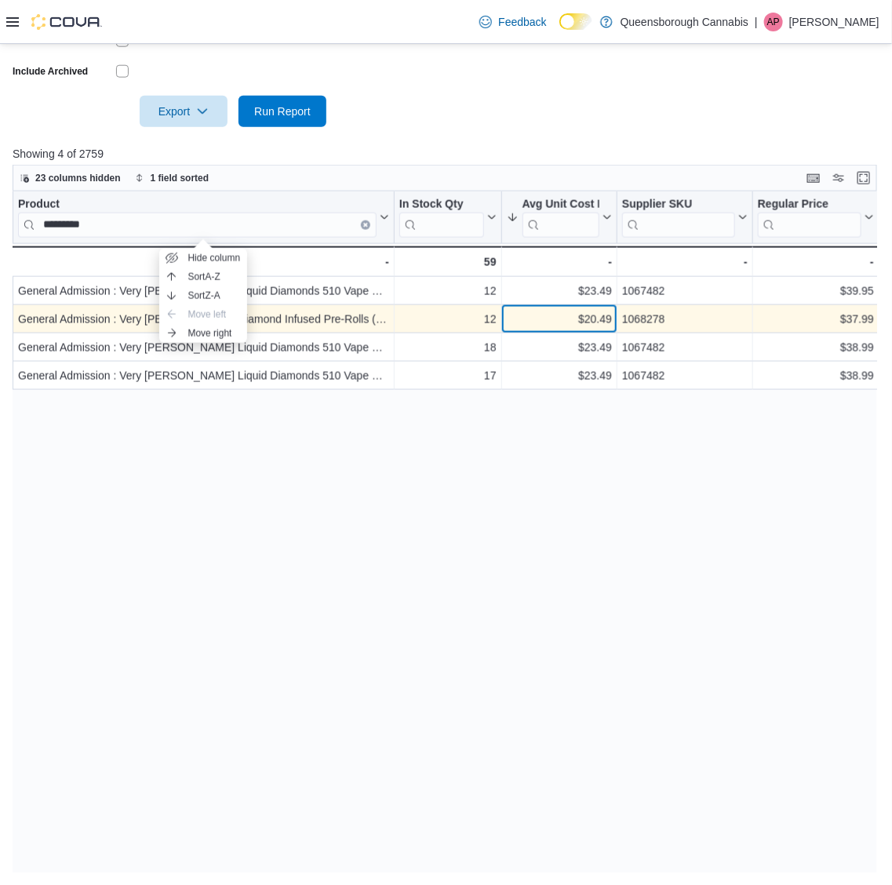
click at [598, 320] on div "$20.49" at bounding box center [559, 320] width 105 height 19
copy div "20.49"
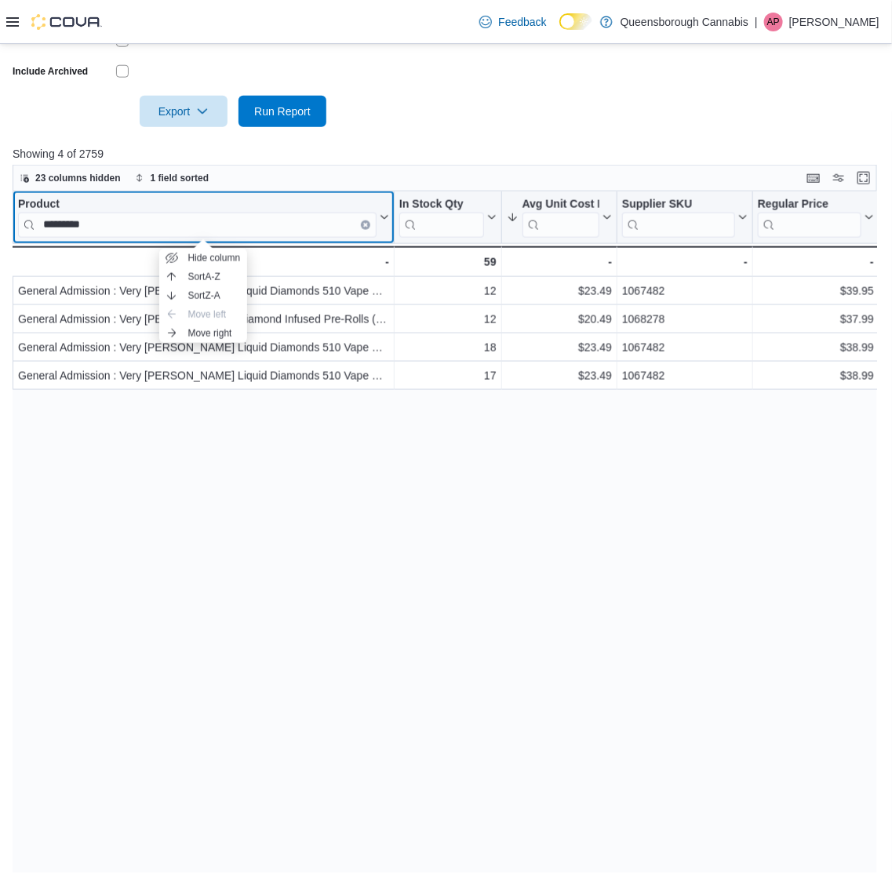
drag, startPoint x: 120, startPoint y: 232, endPoint x: 48, endPoint y: 225, distance: 72.5
click at [8, 224] on div "Reports Feedback Inventory On Hand by Product View a snapshot of inventory avai…" at bounding box center [446, 221] width 892 height 1328
click at [362, 222] on button "Clear input" at bounding box center [365, 224] width 9 height 9
click at [278, 224] on input "search" at bounding box center [197, 225] width 358 height 25
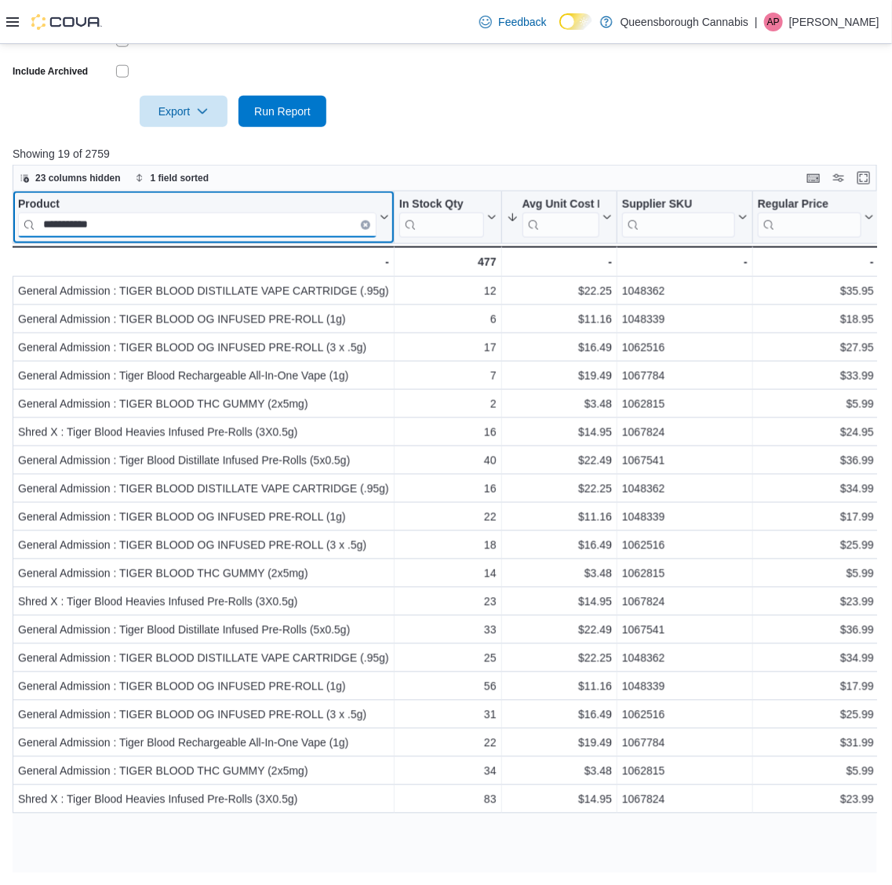
drag, startPoint x: 119, startPoint y: 233, endPoint x: -98, endPoint y: 208, distance: 218.7
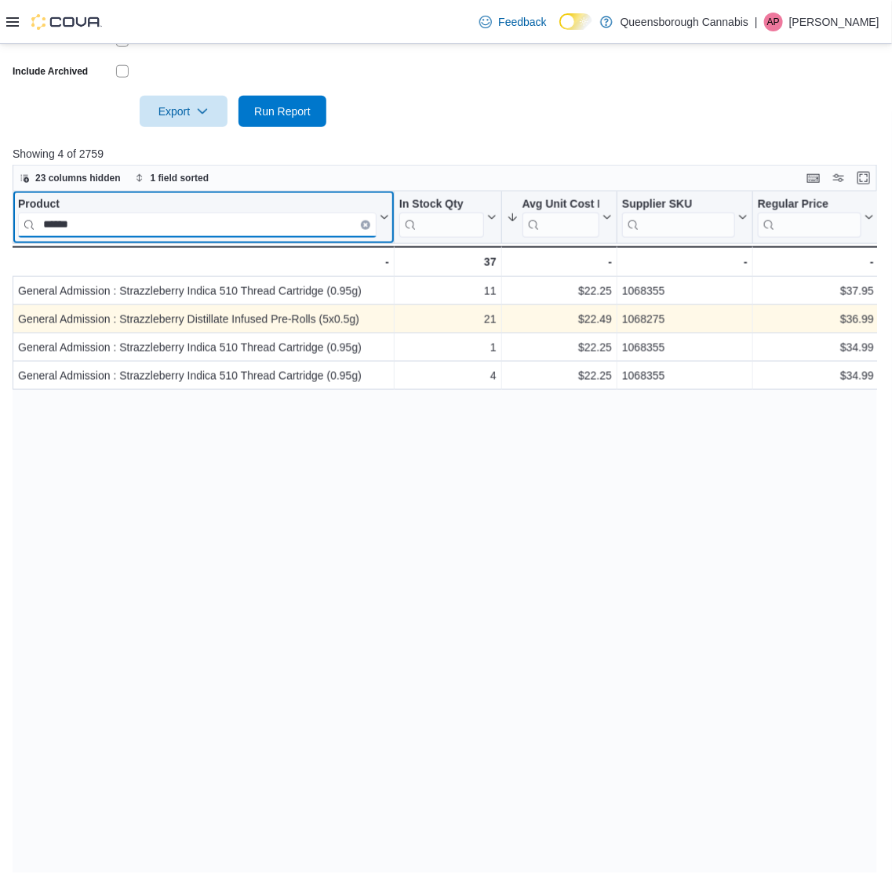
type input "******"
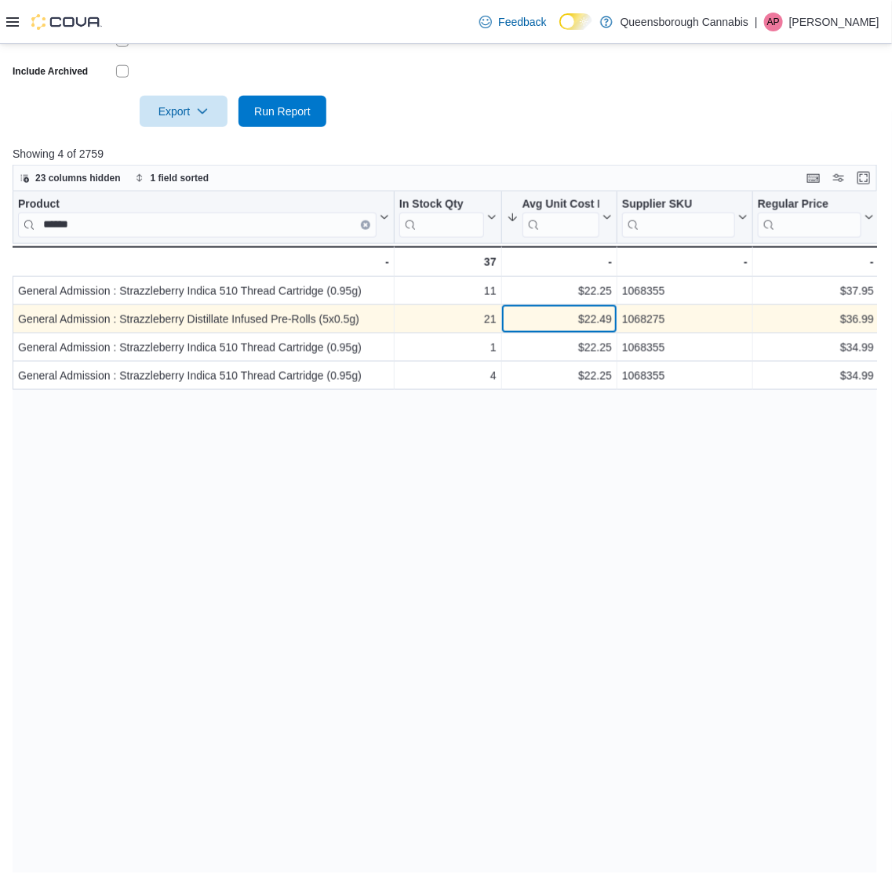
click at [592, 320] on div "$22.49" at bounding box center [559, 320] width 105 height 19
copy div "22.49"
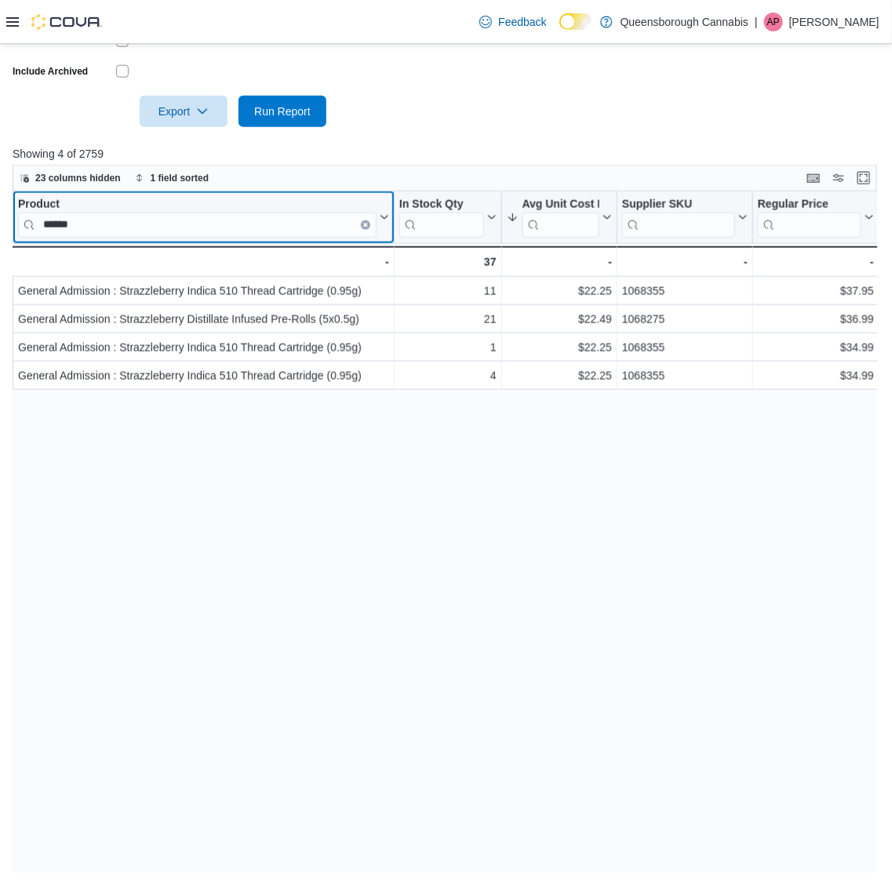
drag, startPoint x: 93, startPoint y: 221, endPoint x: -11, endPoint y: 220, distance: 103.6
click at [365, 224] on icon "Clear input" at bounding box center [365, 225] width 3 height 3
click at [320, 221] on input "search" at bounding box center [197, 225] width 358 height 25
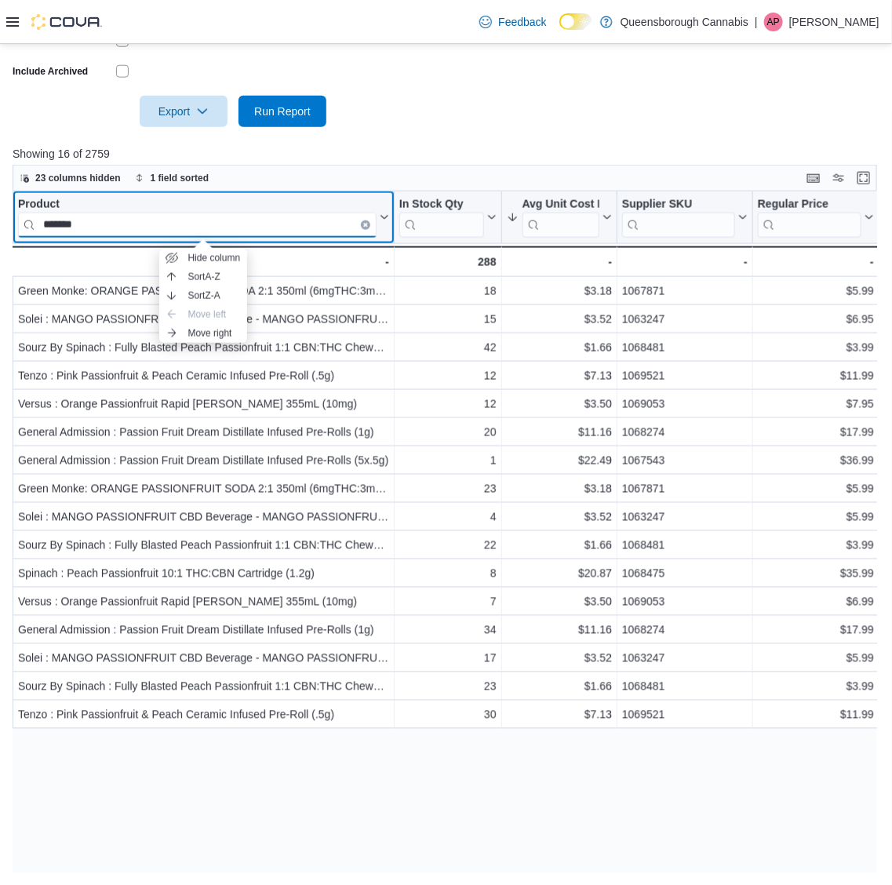
type input "*******"
click at [175, 220] on input "*******" at bounding box center [197, 225] width 358 height 25
click at [366, 223] on icon "Clear input" at bounding box center [365, 225] width 5 height 5
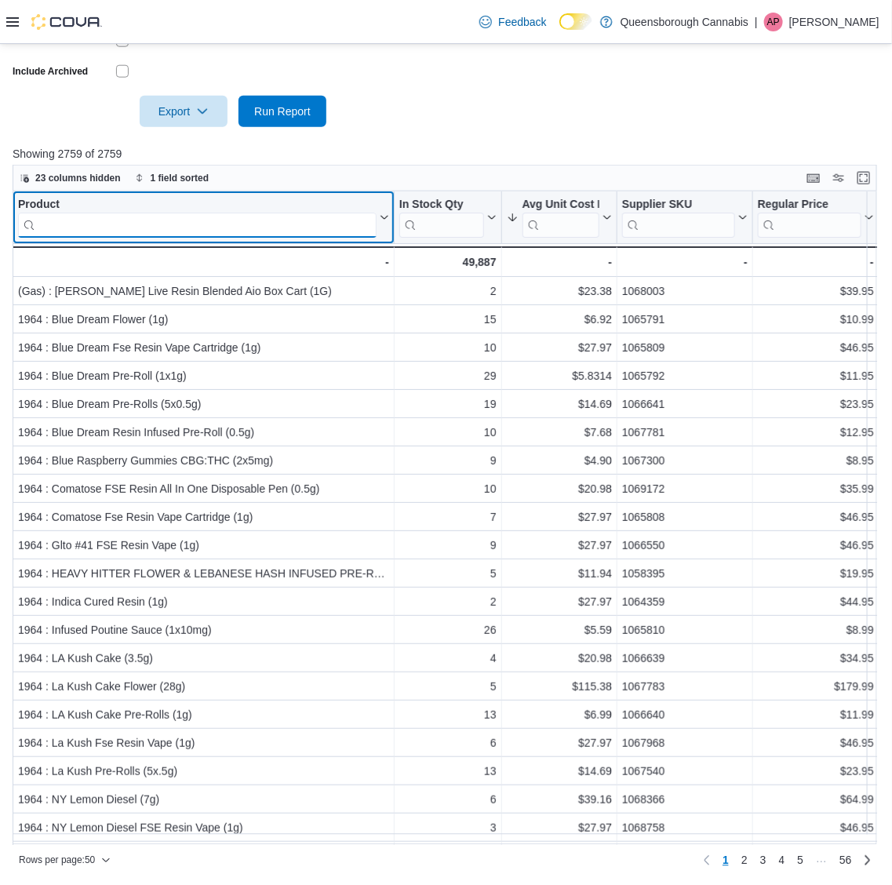
click at [248, 220] on input "search" at bounding box center [197, 225] width 358 height 25
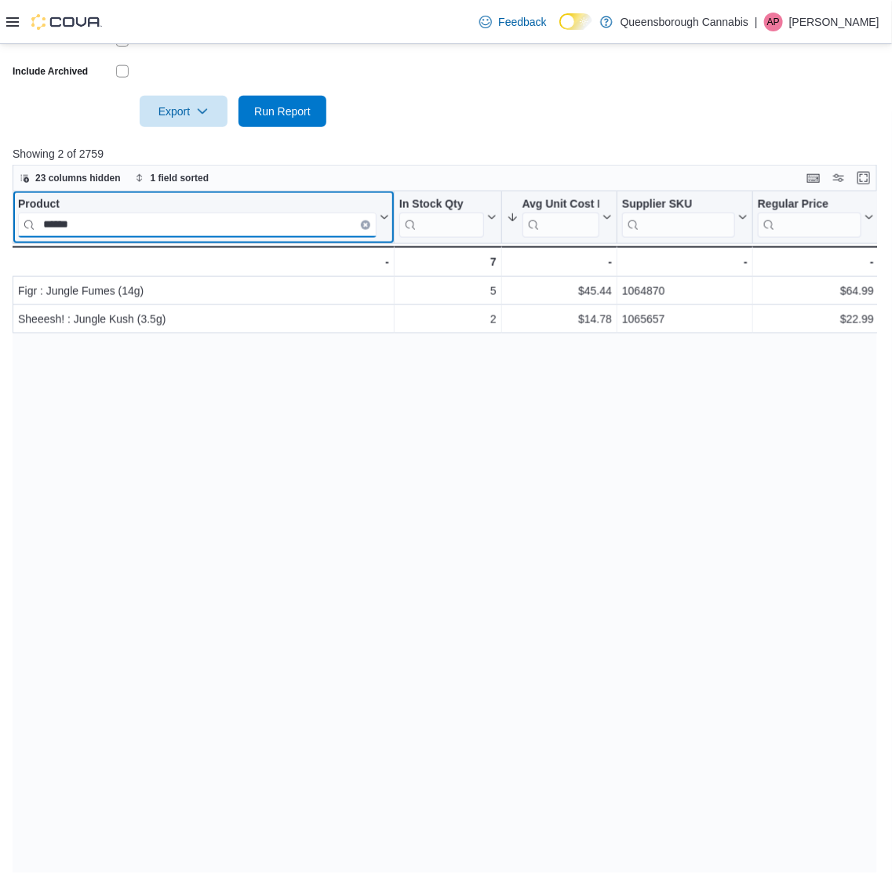
type input "******"
click at [362, 221] on button "Clear input" at bounding box center [365, 224] width 9 height 9
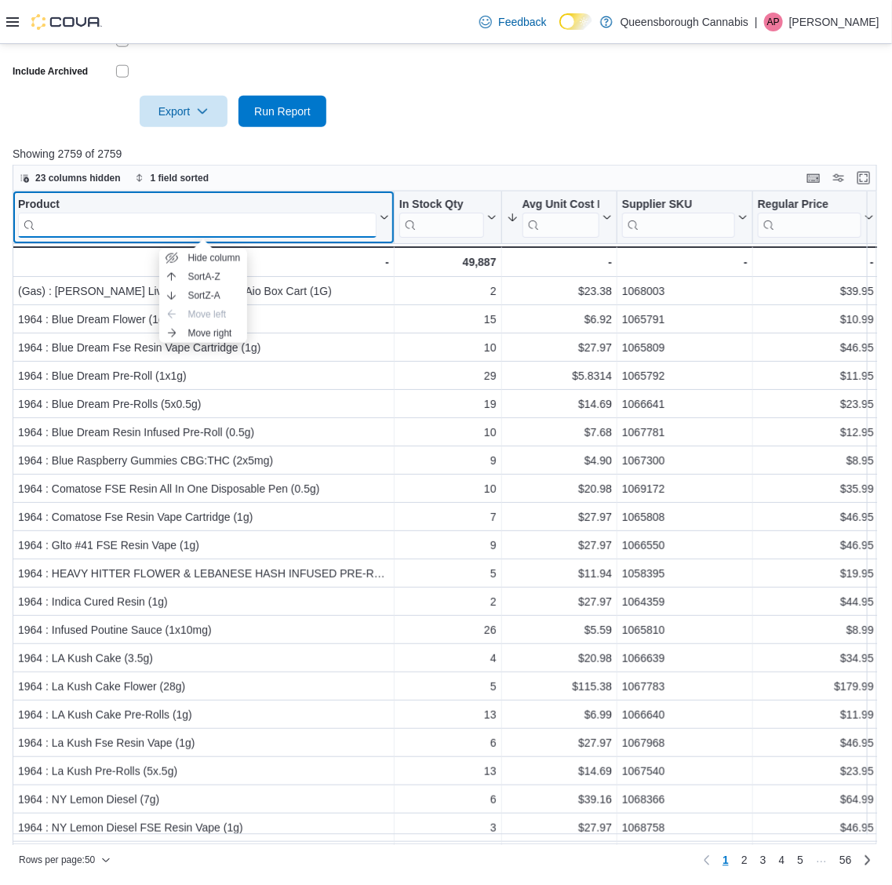
click at [282, 220] on input "search" at bounding box center [197, 225] width 358 height 25
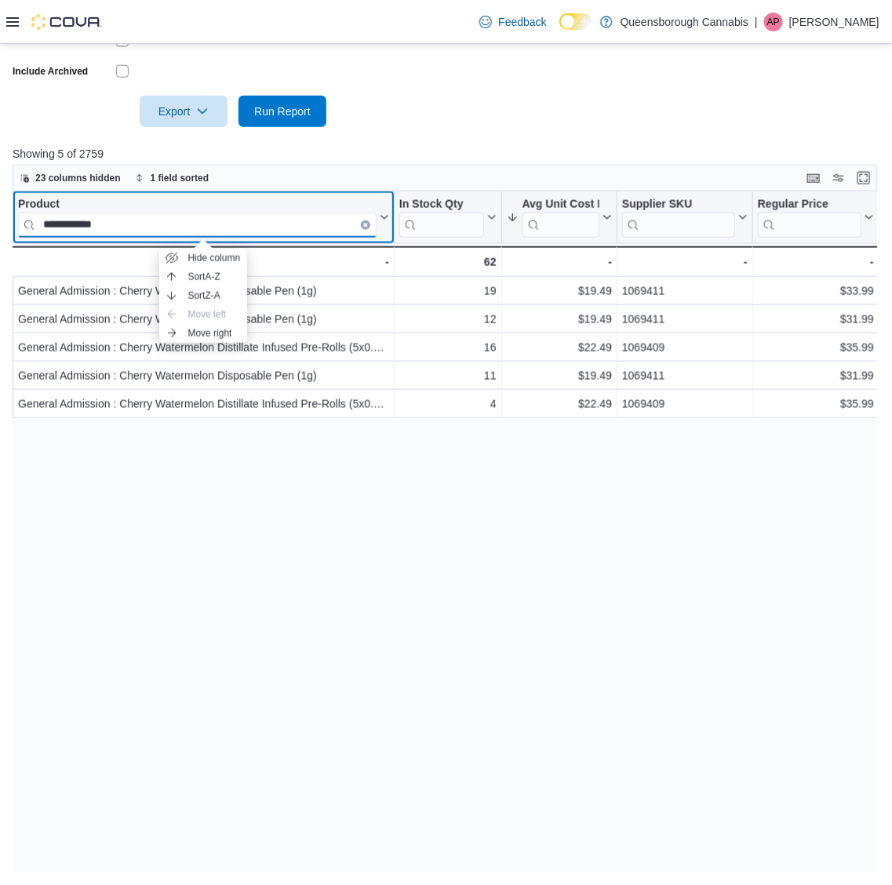
type input "**********"
click at [208, 708] on div "**********" at bounding box center [449, 532] width 873 height 682
